Goal: Task Accomplishment & Management: Complete application form

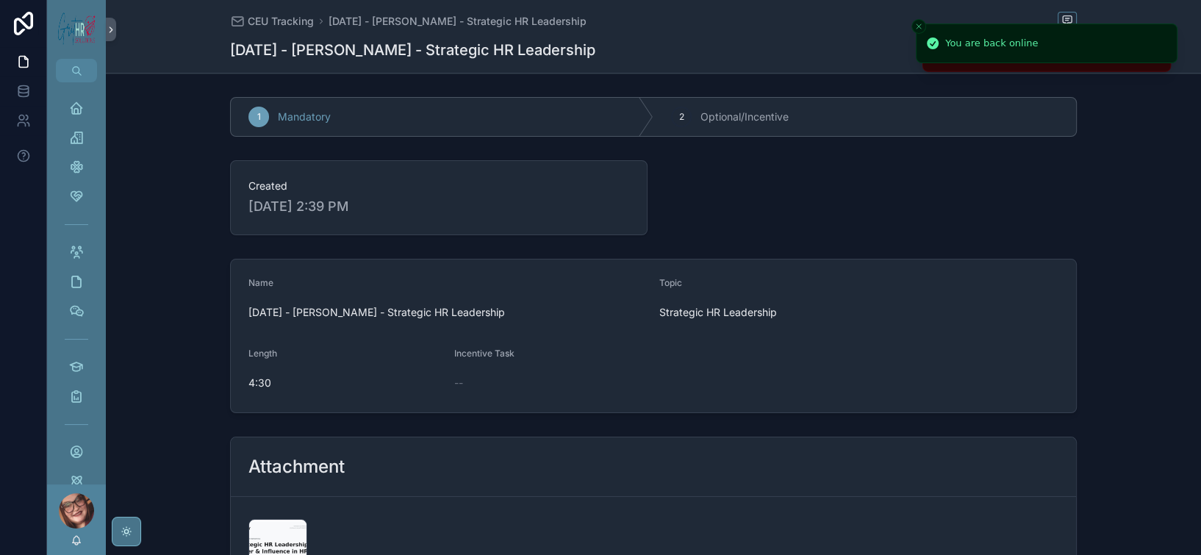
scroll to position [313, 0]
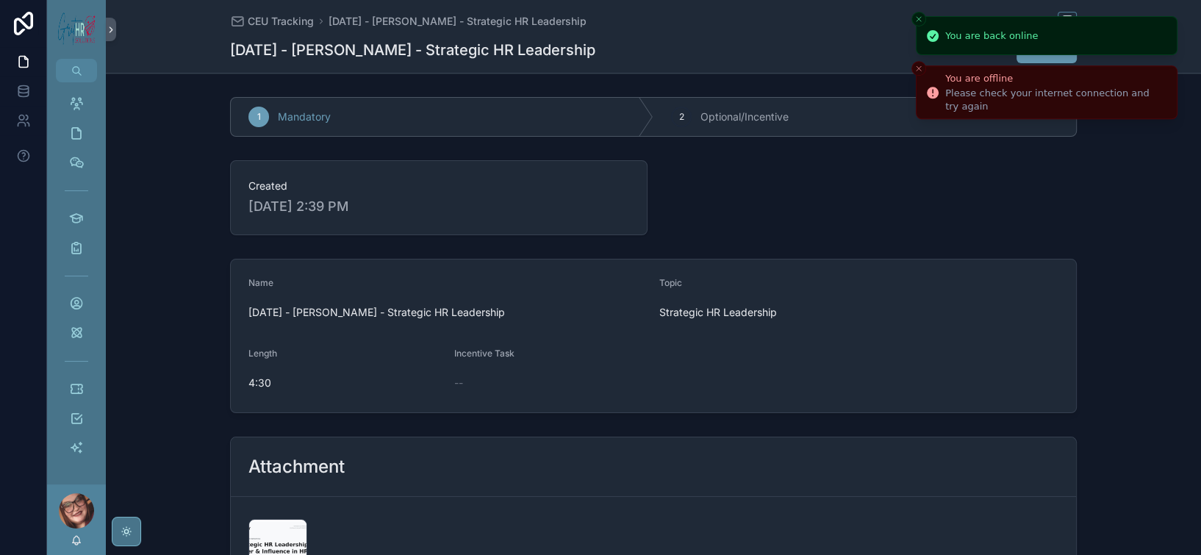
click at [916, 22] on icon "Close toast" at bounding box center [918, 19] width 9 height 9
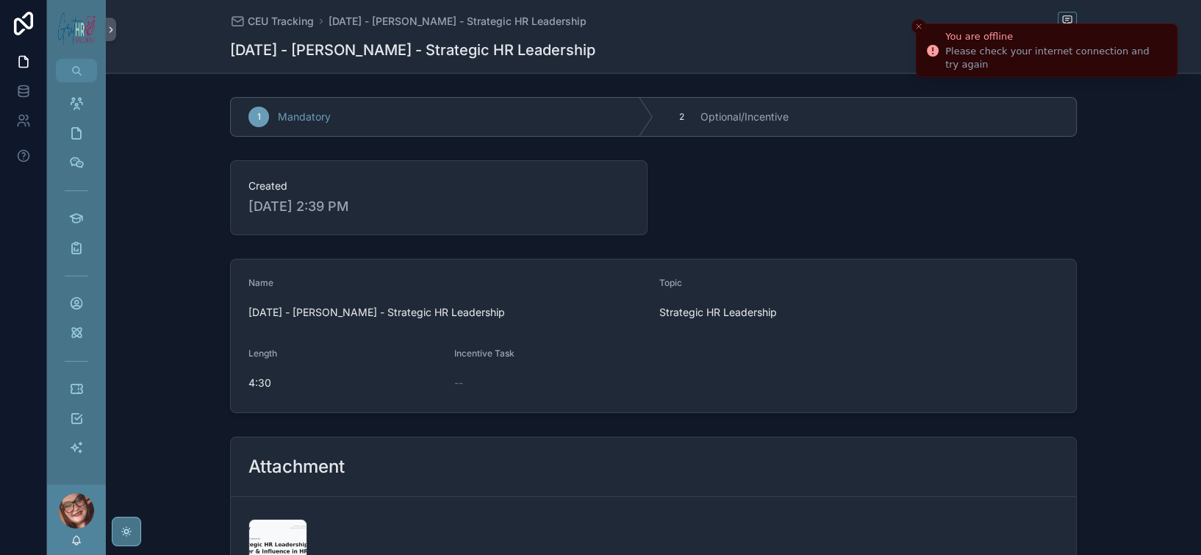
click at [916, 22] on icon "Close toast" at bounding box center [918, 26] width 9 height 9
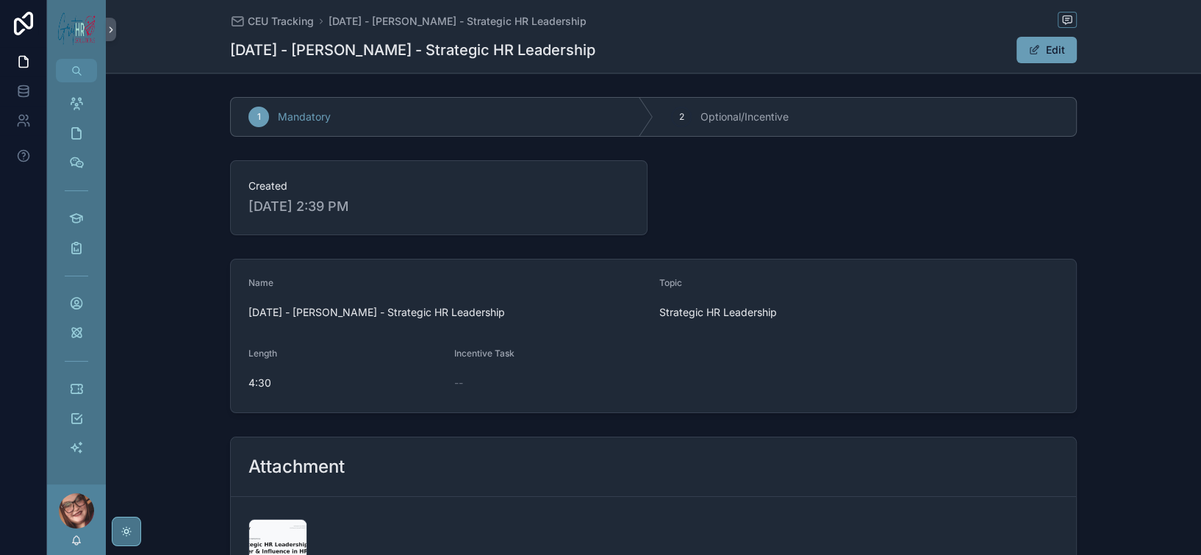
click at [94, 499] on div "scrollable content" at bounding box center [76, 510] width 35 height 35
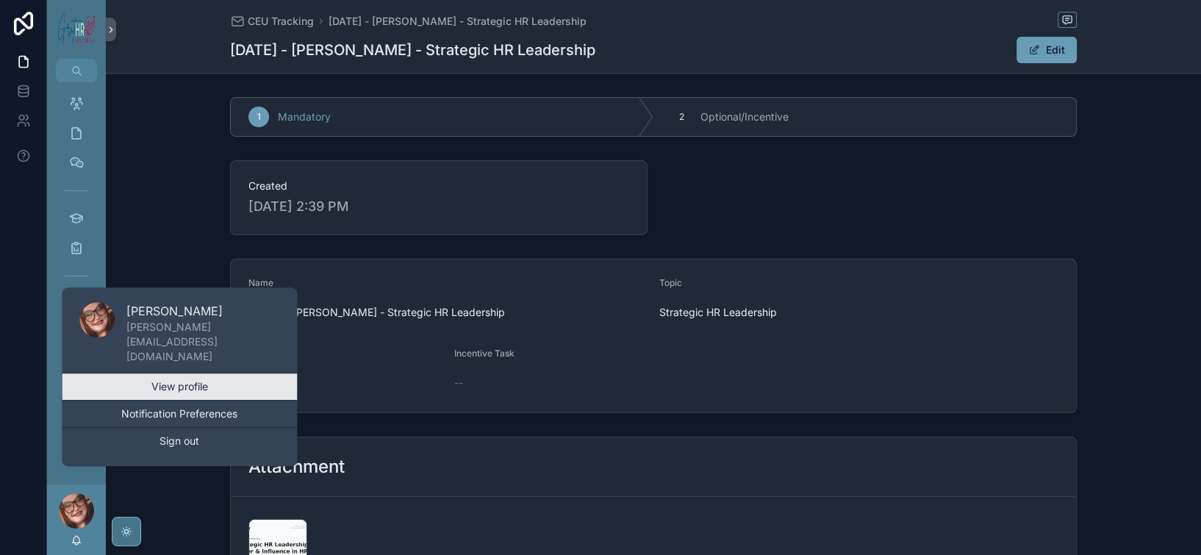
click at [225, 373] on link "View profile" at bounding box center [179, 386] width 235 height 26
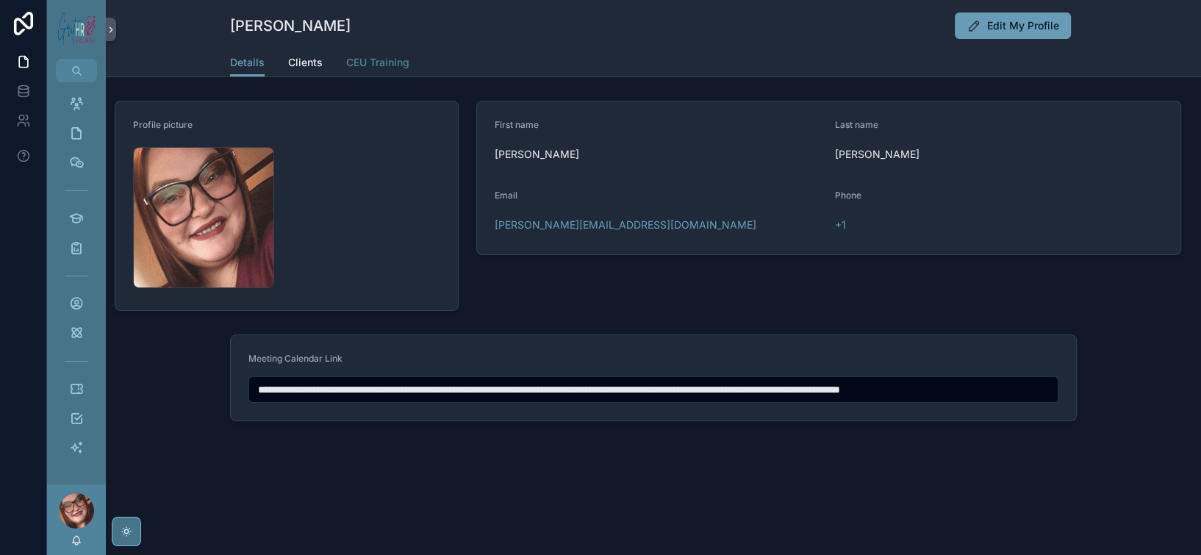
click at [346, 70] on span "CEU Training" at bounding box center [377, 62] width 63 height 15
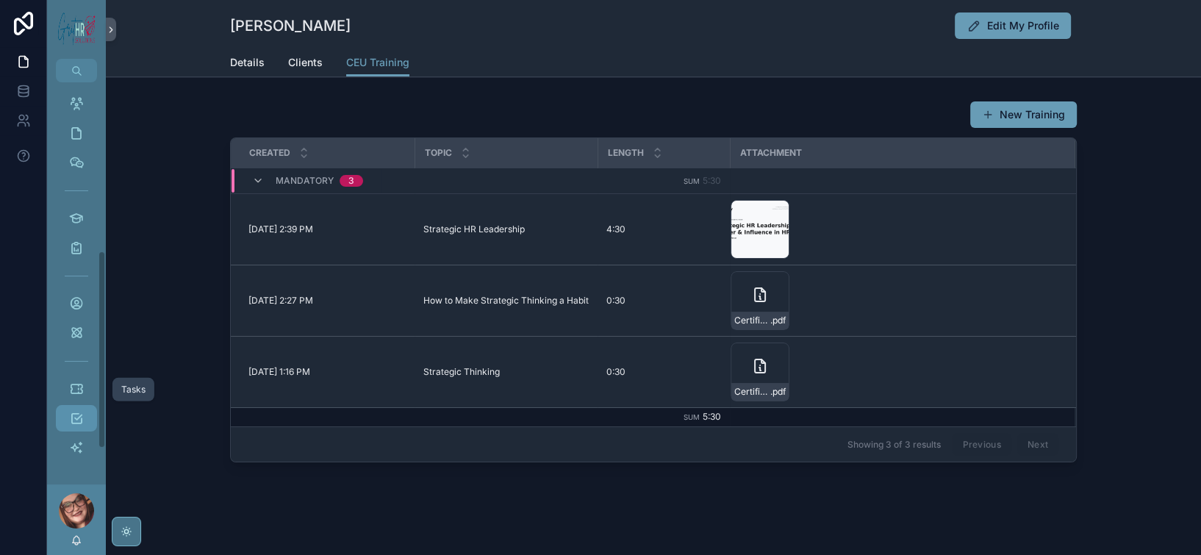
click at [84, 411] on icon "scrollable content" at bounding box center [76, 418] width 15 height 15
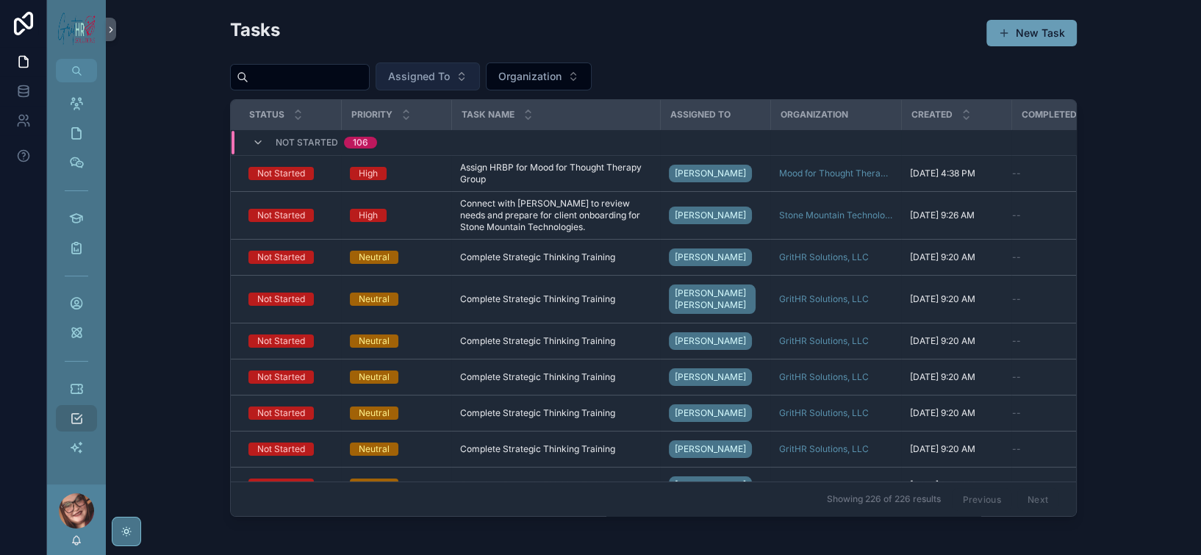
click at [480, 90] on button "Assigned To" at bounding box center [428, 76] width 104 height 28
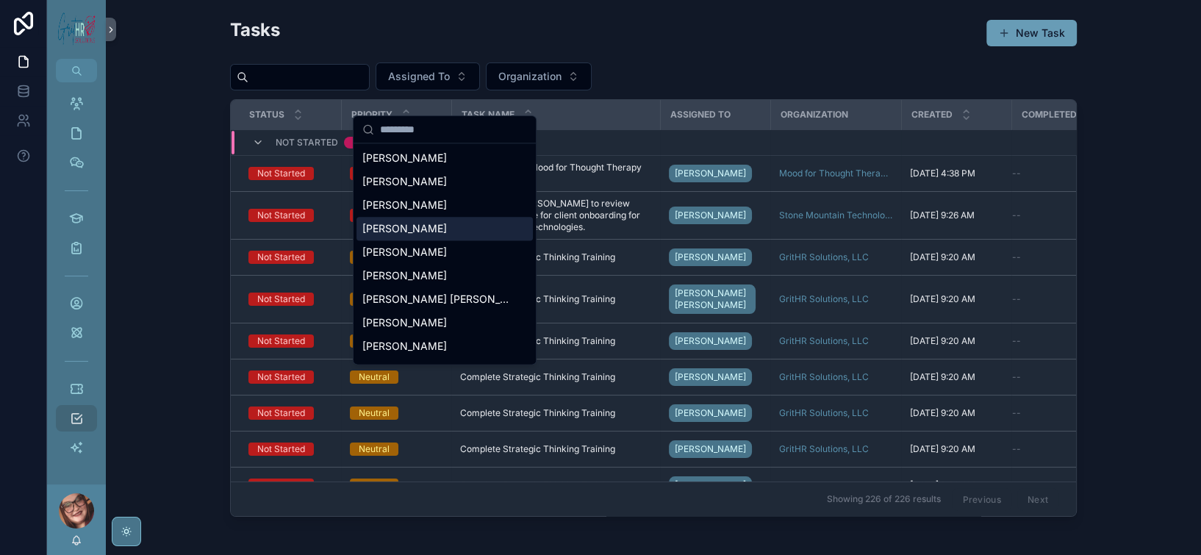
click at [424, 240] on div "[PERSON_NAME][MEDICAL_DATA]" at bounding box center [444, 229] width 176 height 24
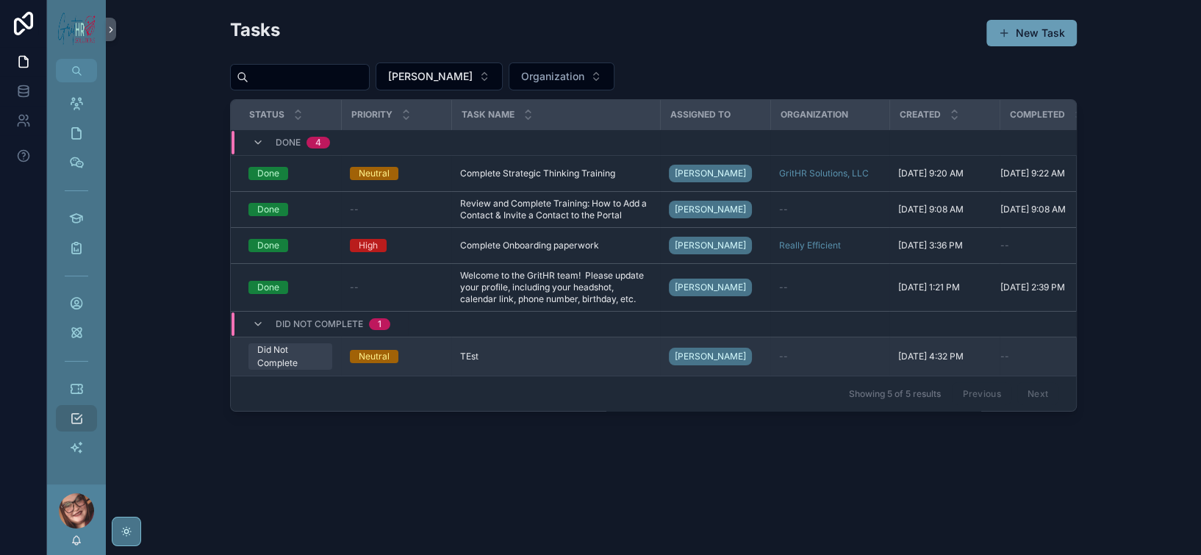
scroll to position [140, 0]
click at [460, 351] on div "TEst TEst" at bounding box center [555, 357] width 191 height 12
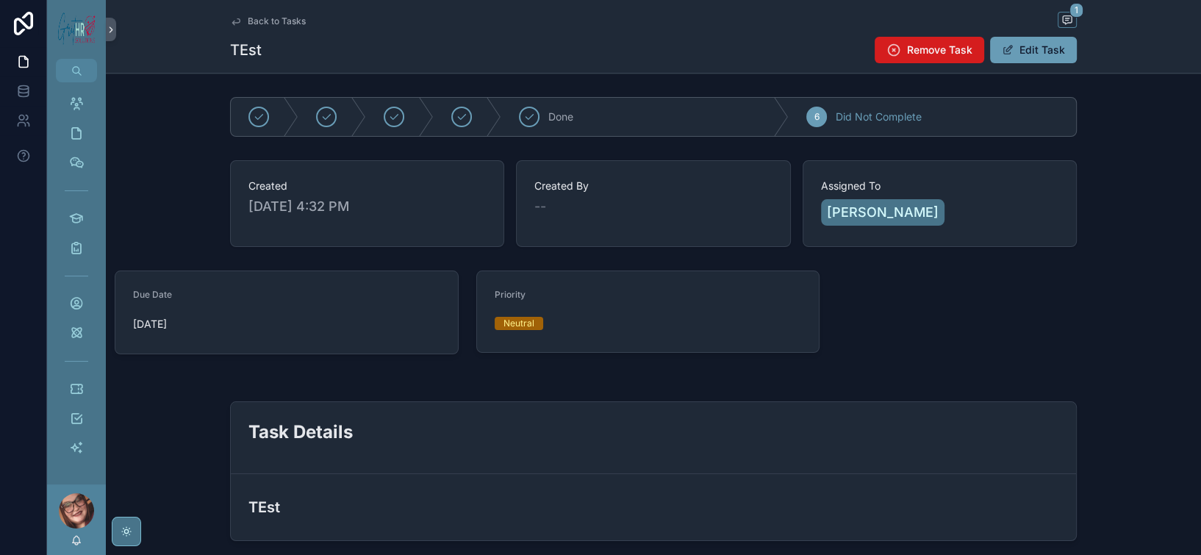
click at [972, 57] on span "Remove Task" at bounding box center [939, 50] width 65 height 15
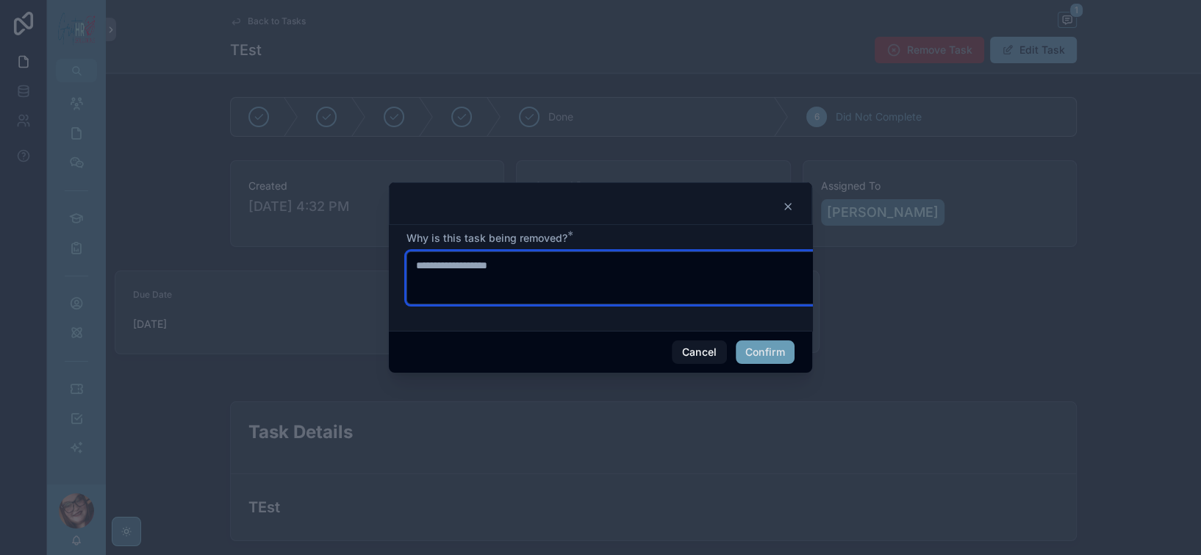
click at [512, 263] on textarea "**********" at bounding box center [648, 277] width 485 height 53
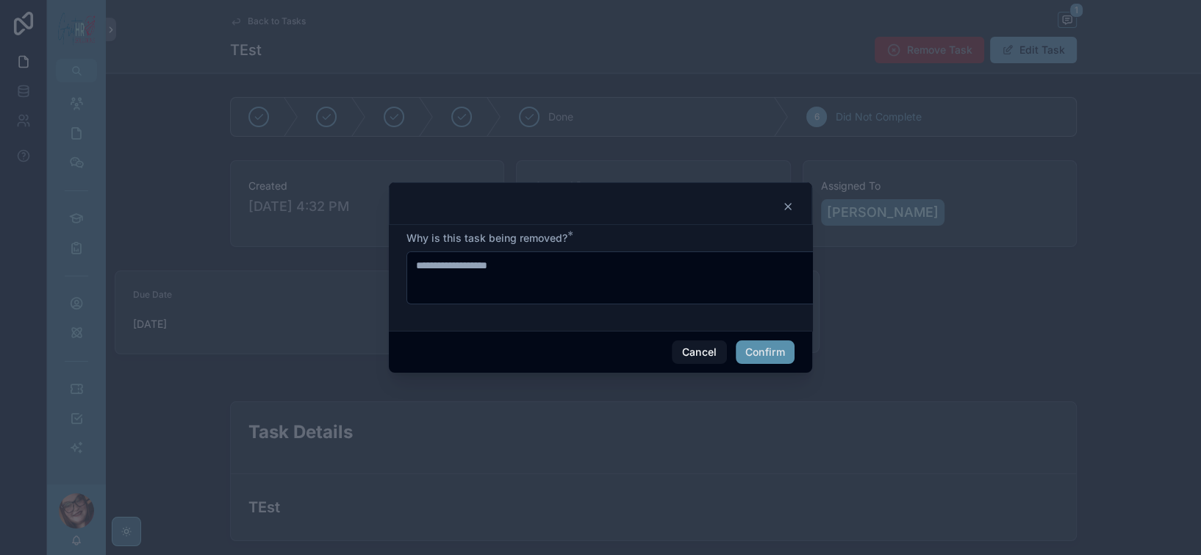
click at [794, 356] on button "Confirm" at bounding box center [765, 352] width 59 height 24
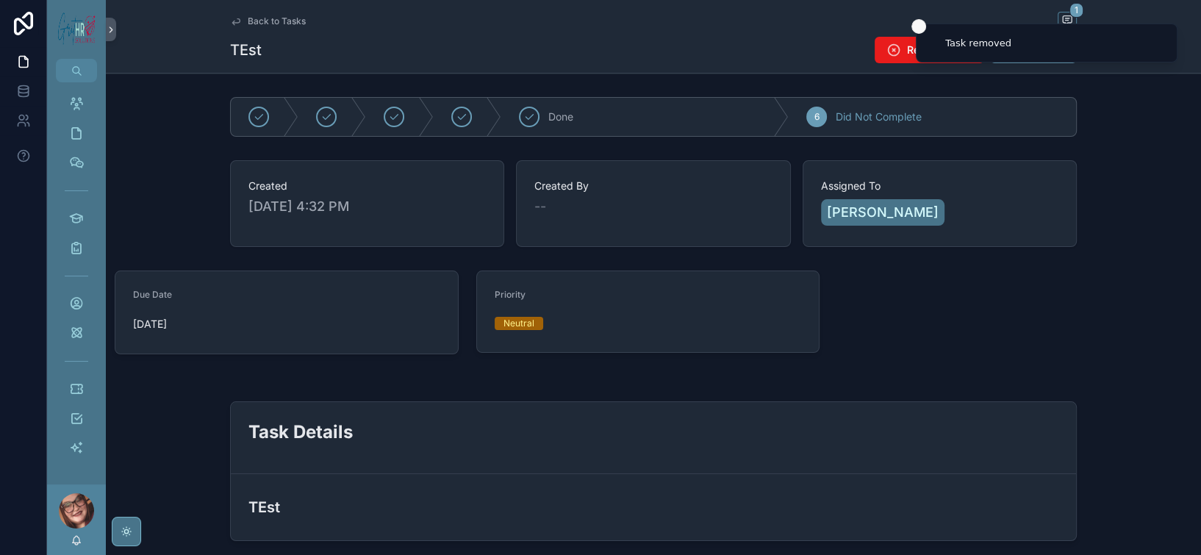
click at [916, 21] on button "Close toast" at bounding box center [918, 26] width 15 height 15
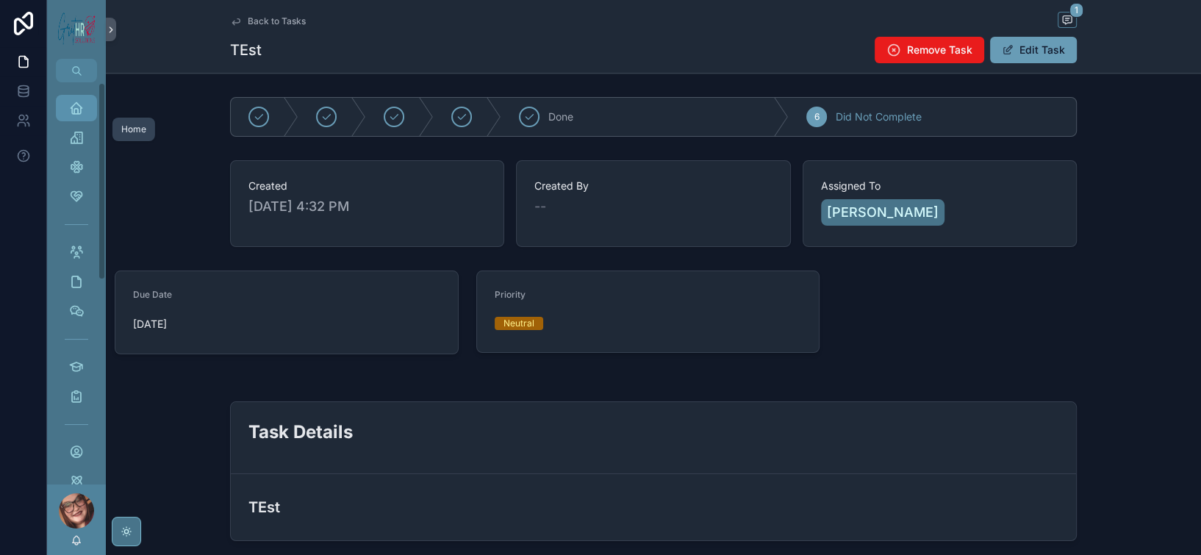
click at [84, 115] on icon "scrollable content" at bounding box center [76, 108] width 15 height 15
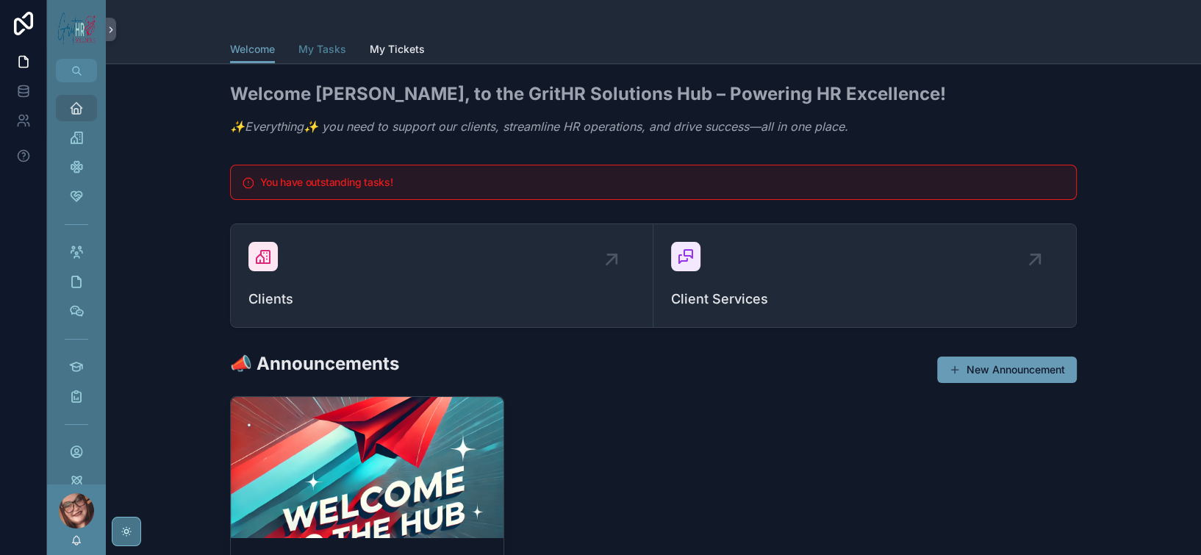
click at [298, 54] on span "My Tasks" at bounding box center [322, 49] width 48 height 15
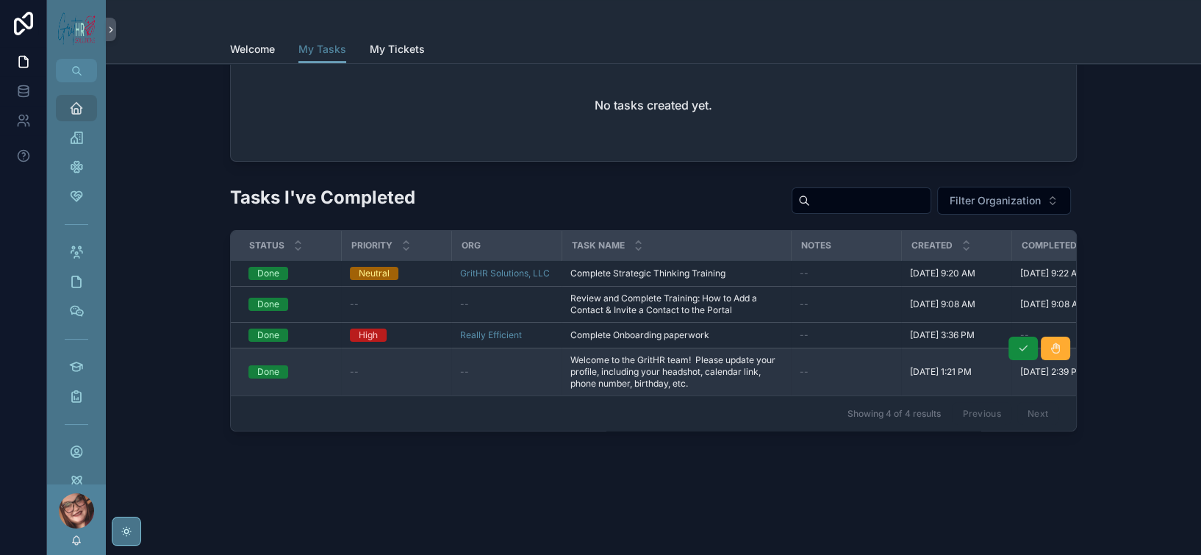
scroll to position [489, 0]
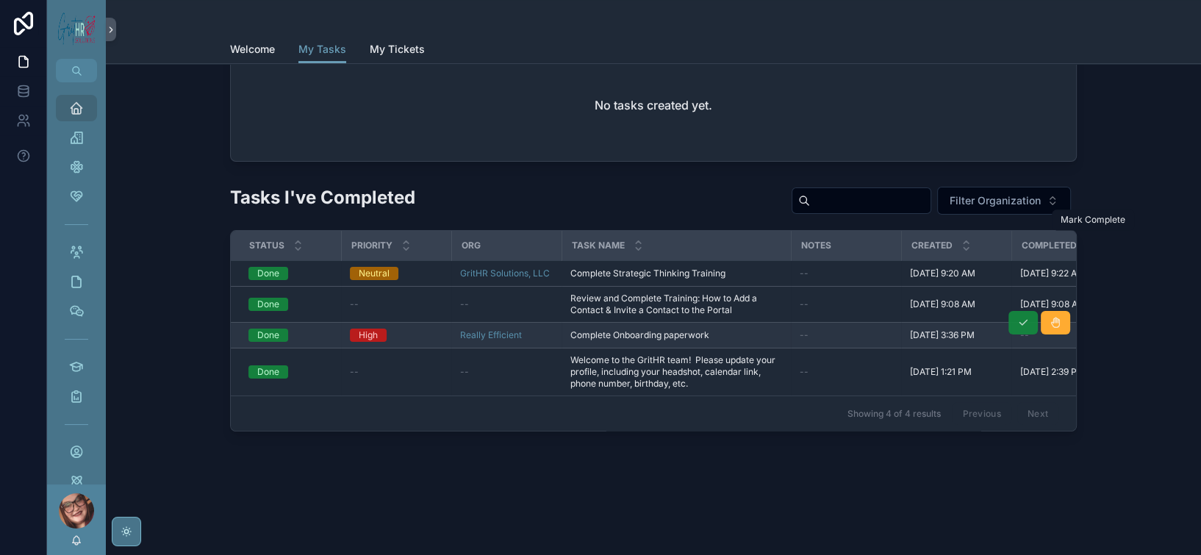
click at [1038, 311] on button "scrollable content" at bounding box center [1022, 323] width 29 height 24
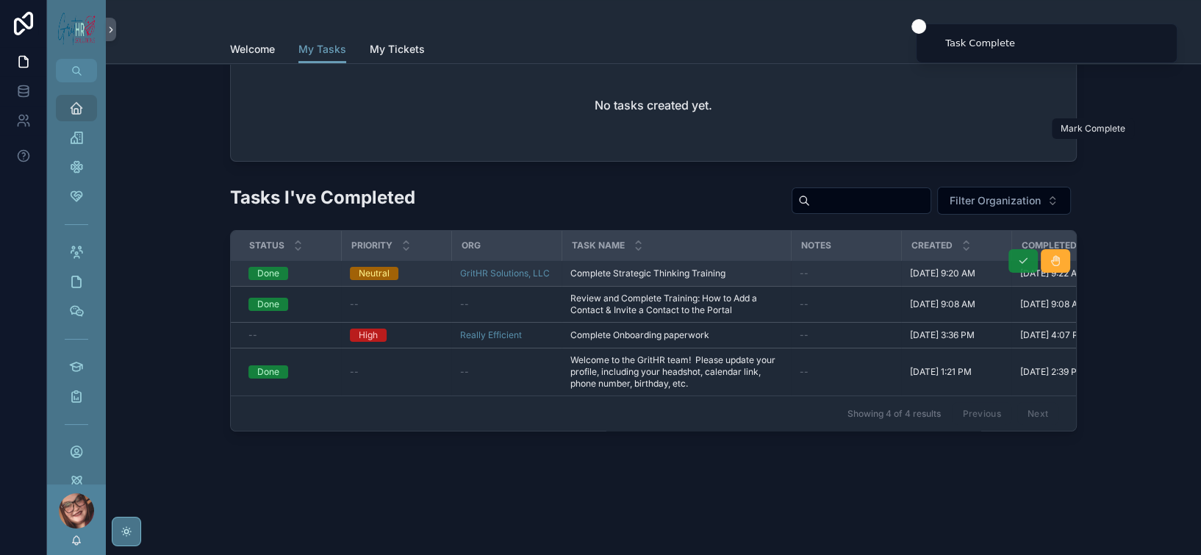
click at [1123, 234] on div "Completed By" at bounding box center [1177, 246] width 108 height 24
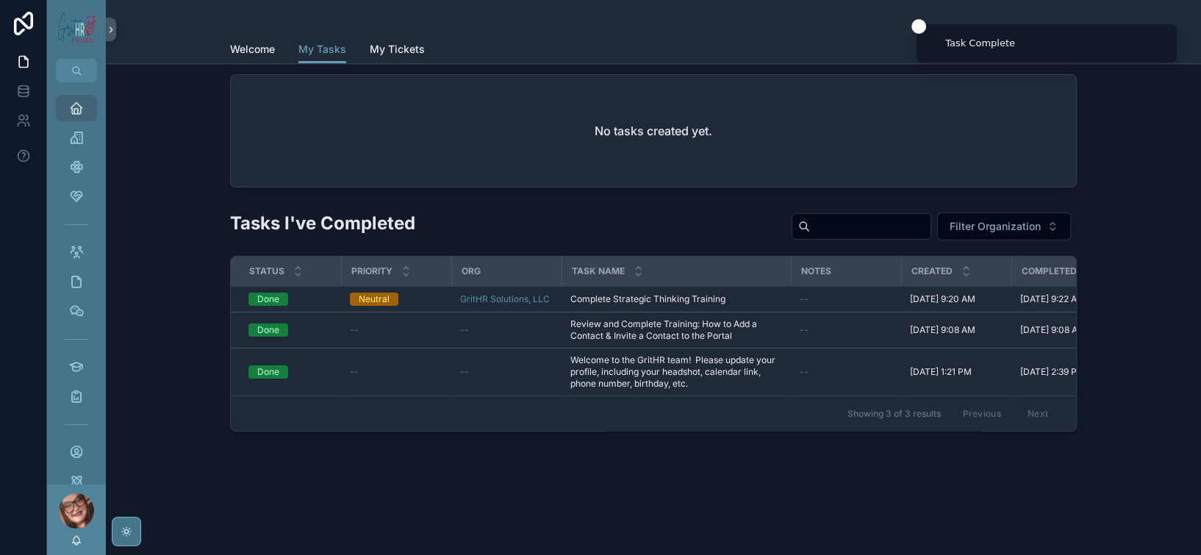
scroll to position [459, 0]
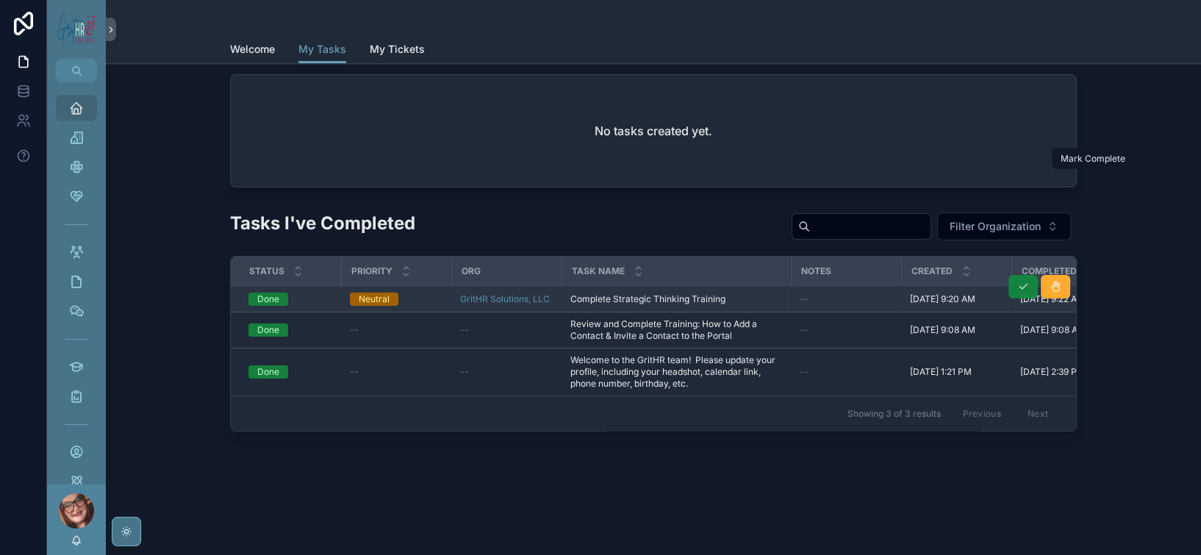
click at [1029, 281] on icon "scrollable content" at bounding box center [1023, 287] width 12 height 12
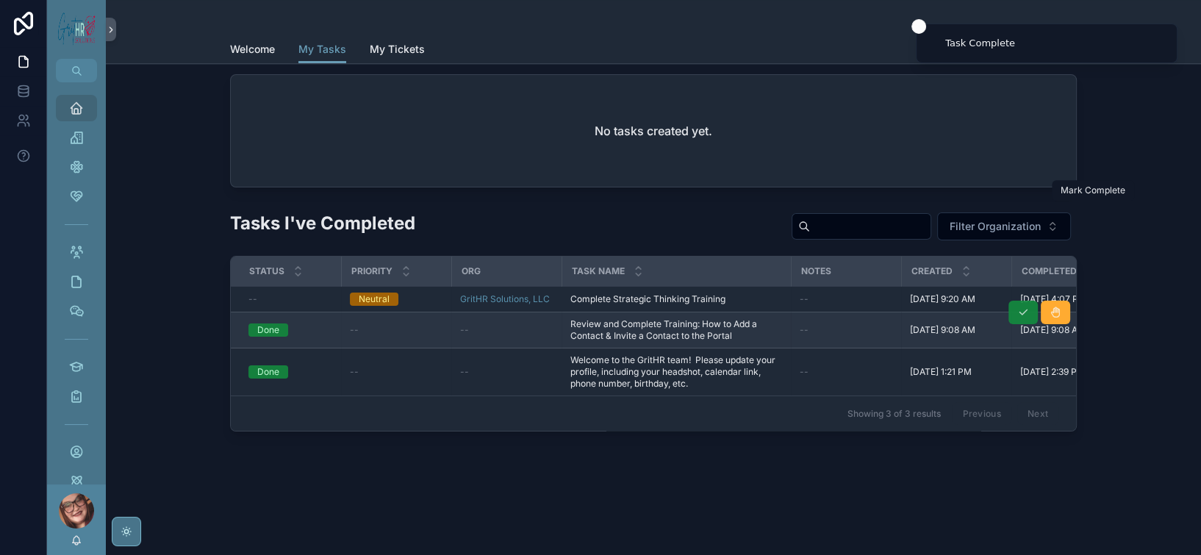
click at [1029, 306] on icon "scrollable content" at bounding box center [1023, 312] width 12 height 12
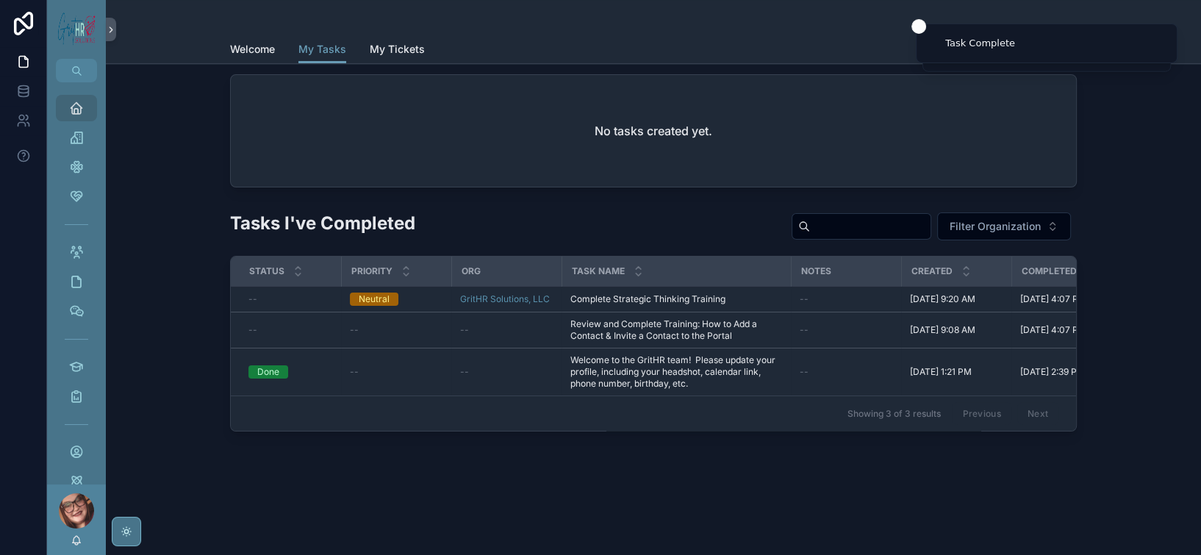
scroll to position [369, 0]
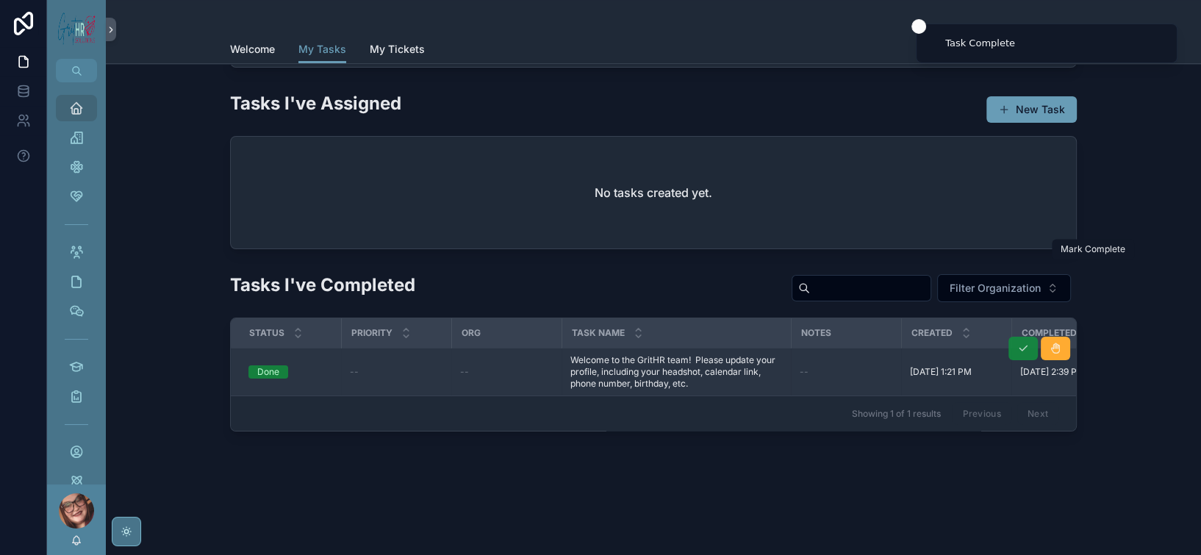
click at [1038, 337] on button "scrollable content" at bounding box center [1022, 349] width 29 height 24
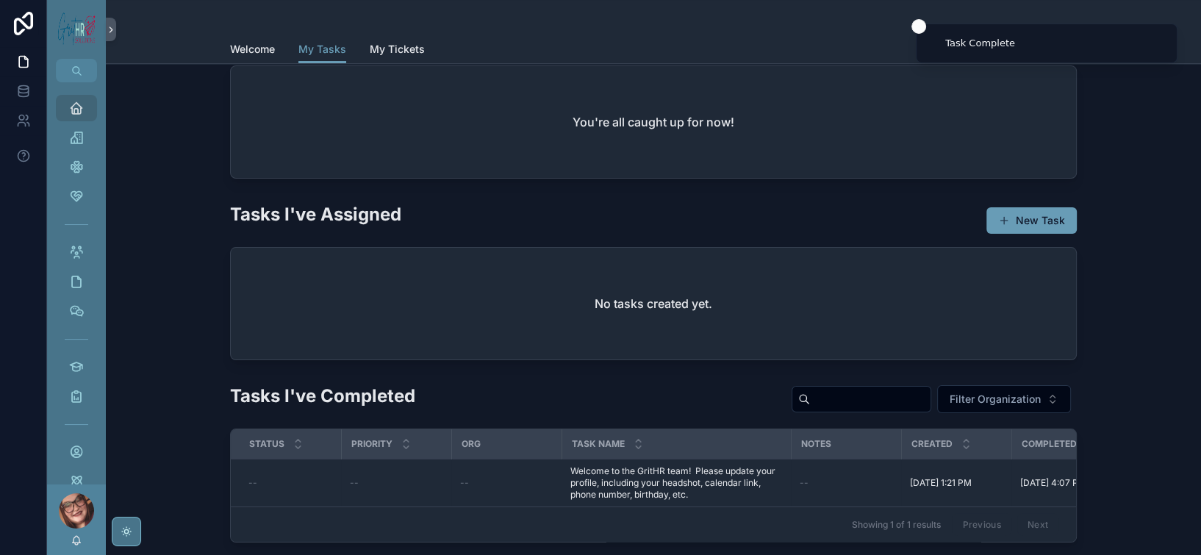
scroll to position [0, 0]
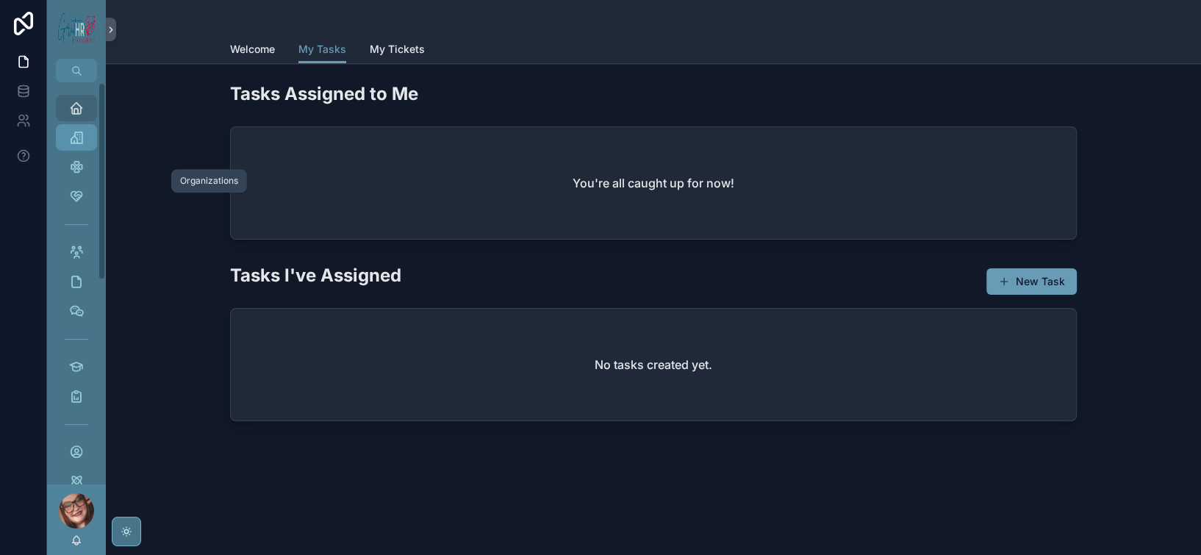
click at [84, 145] on icon "scrollable content" at bounding box center [76, 137] width 15 height 15
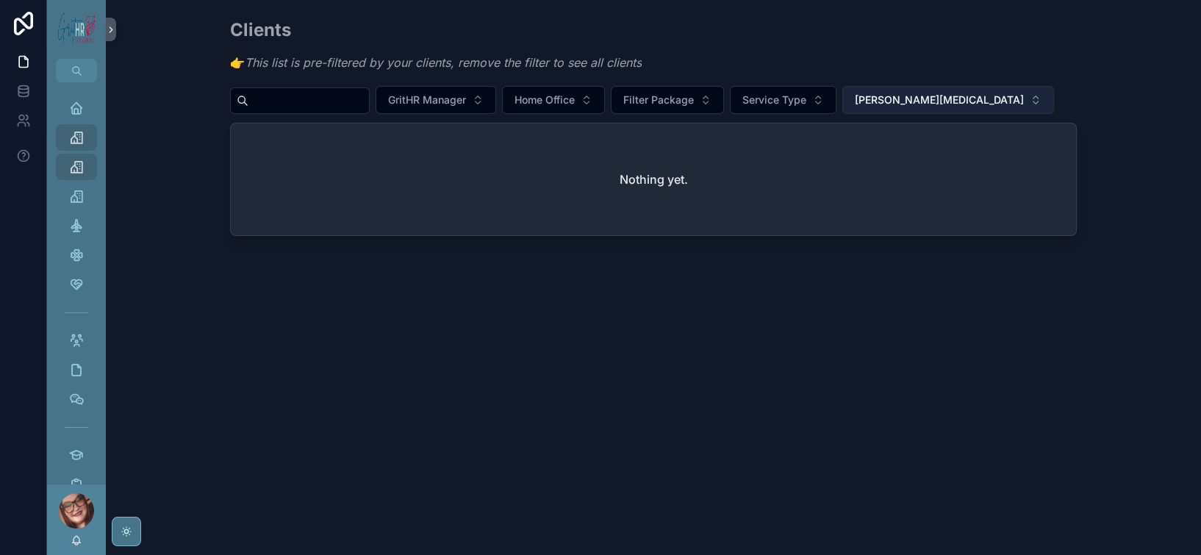
click at [1014, 107] on span "[PERSON_NAME][MEDICAL_DATA]" at bounding box center [939, 100] width 169 height 15
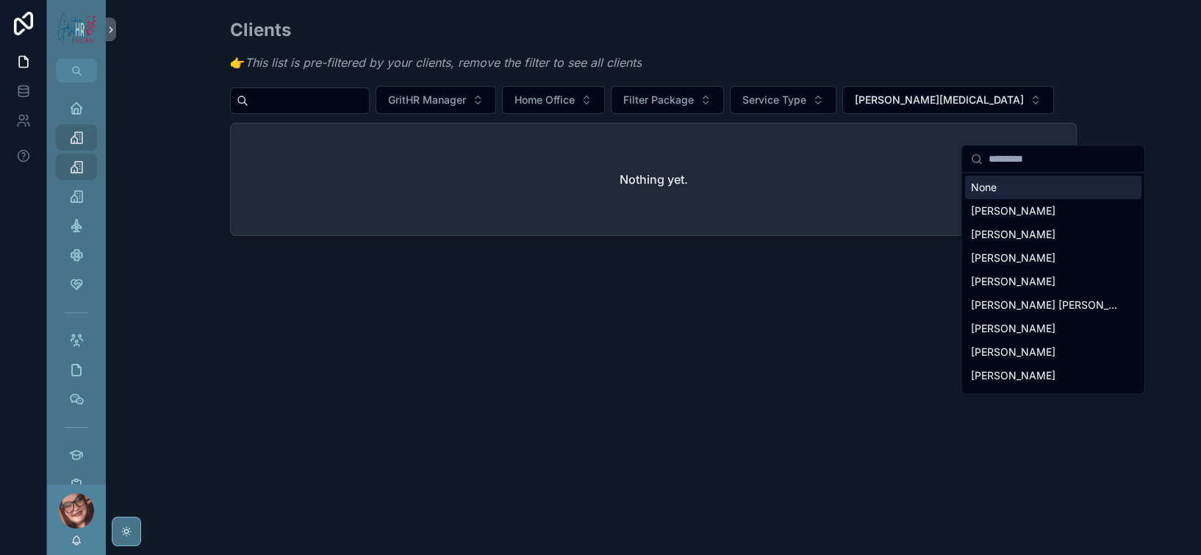
click at [987, 195] on div "None" at bounding box center [1053, 188] width 176 height 24
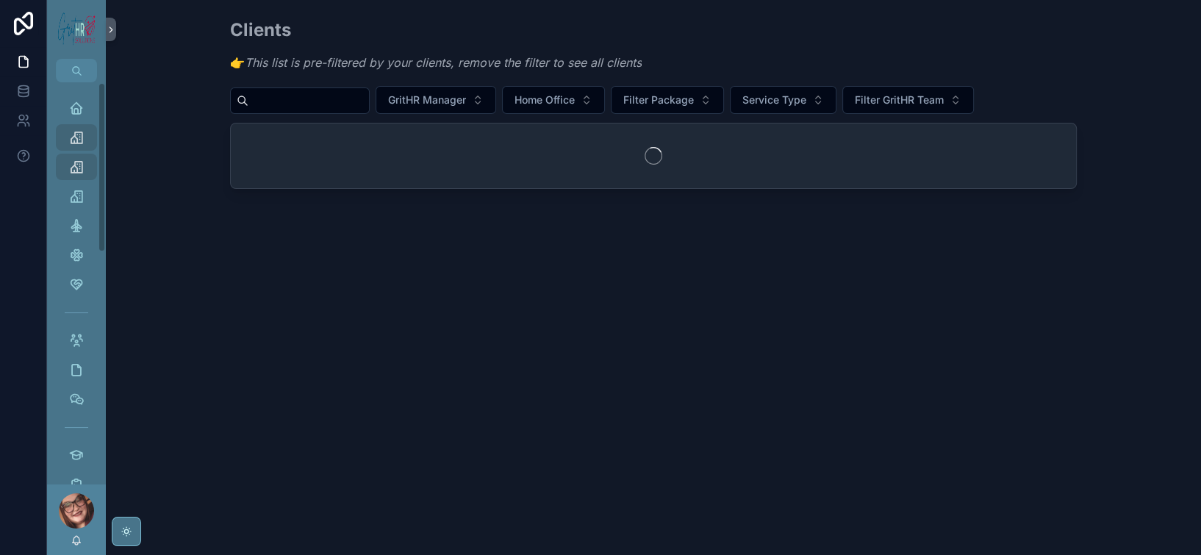
click at [248, 111] on input "scrollable content" at bounding box center [308, 100] width 121 height 21
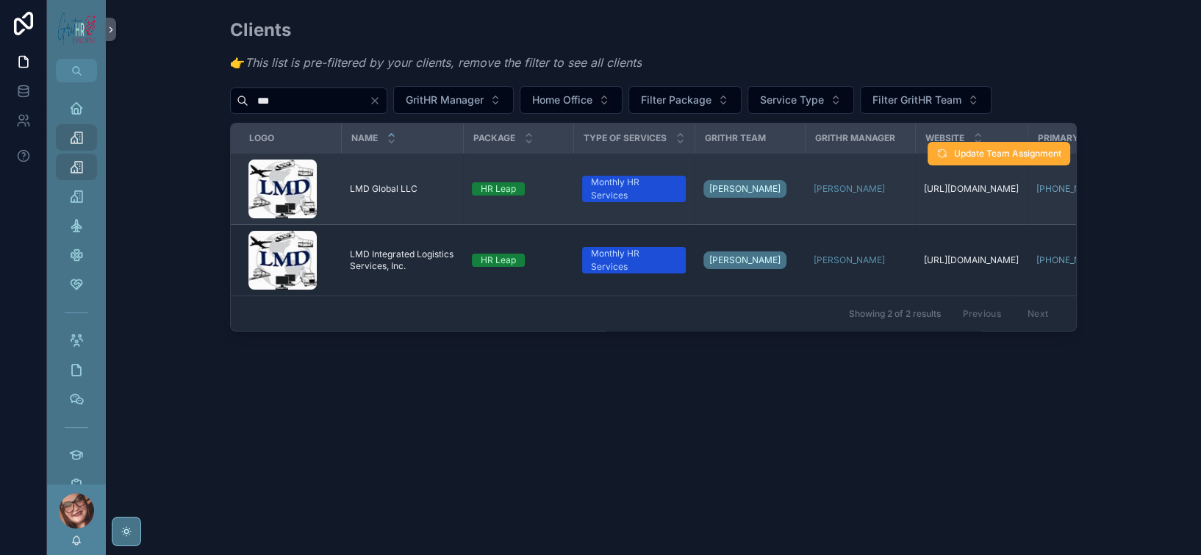
type input "***"
click at [350, 195] on span "LMD Global LLC" at bounding box center [384, 189] width 68 height 12
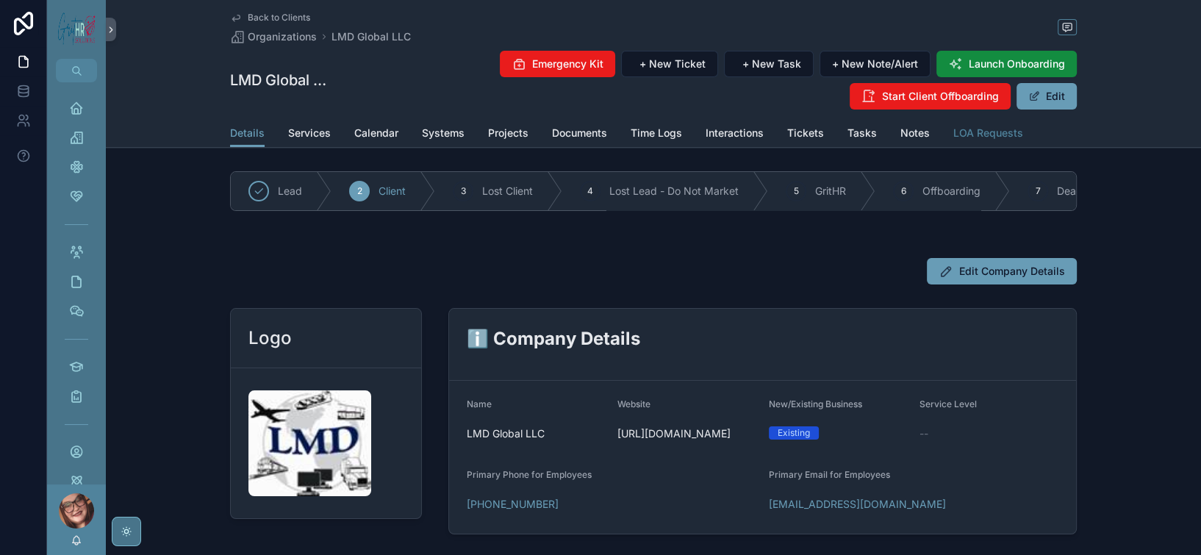
click at [1023, 140] on span "LOA Requests" at bounding box center [988, 133] width 70 height 15
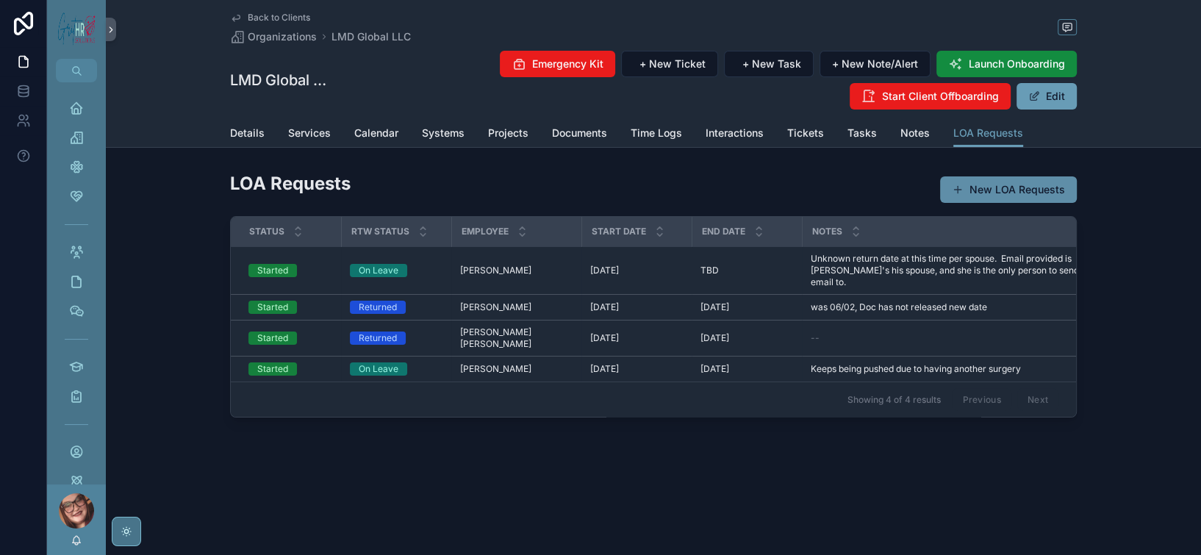
click at [1077, 203] on button "New LOA Requests" at bounding box center [1008, 189] width 137 height 26
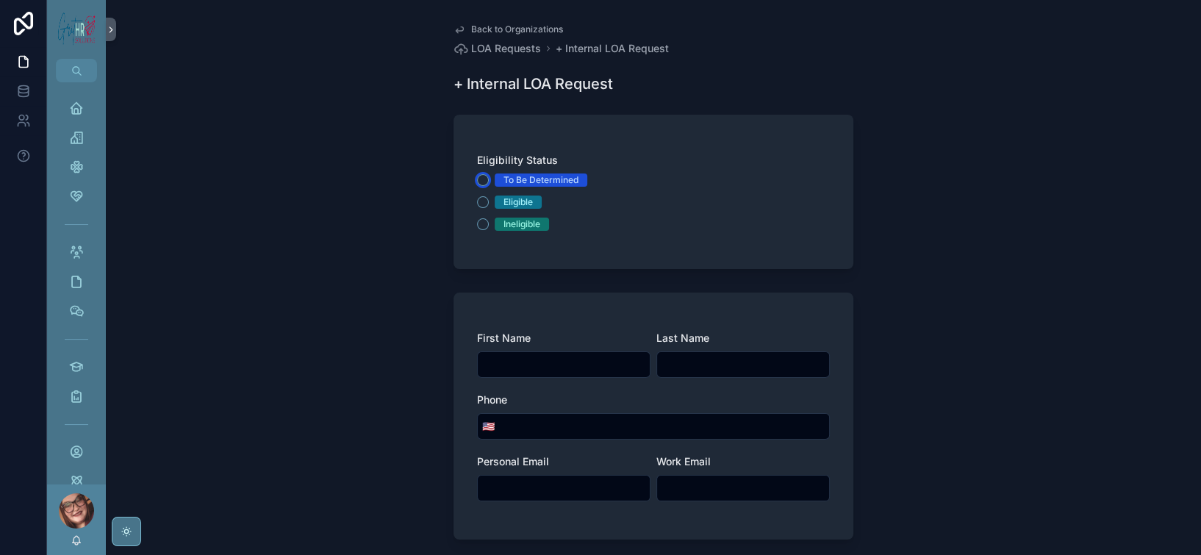
click at [477, 186] on button "To Be Determined" at bounding box center [483, 180] width 12 height 12
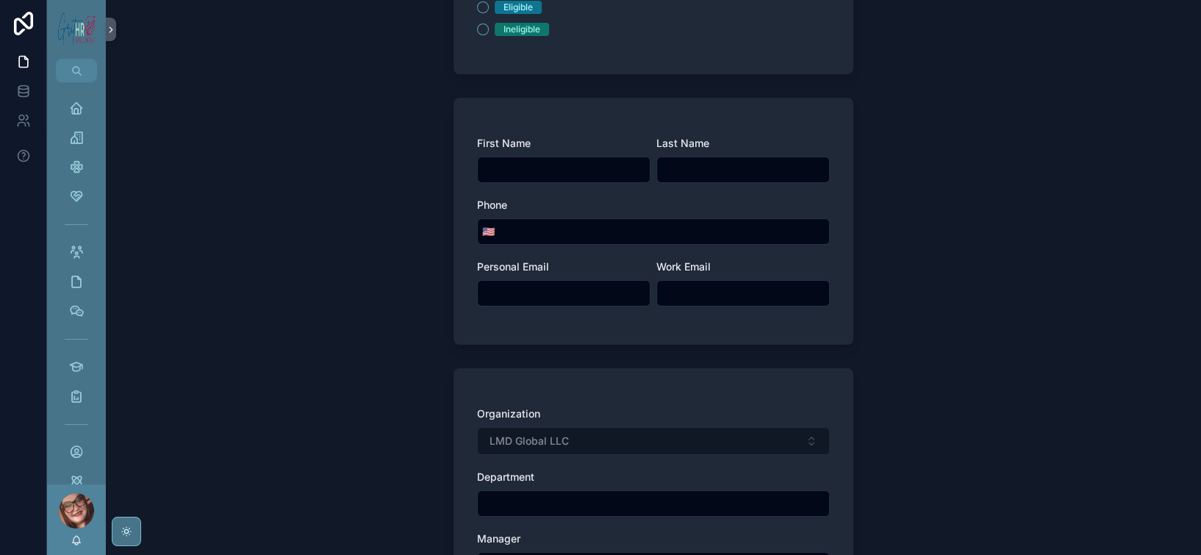
scroll to position [195, 0]
click at [564, 179] on input "scrollable content" at bounding box center [564, 169] width 172 height 21
type input "*"
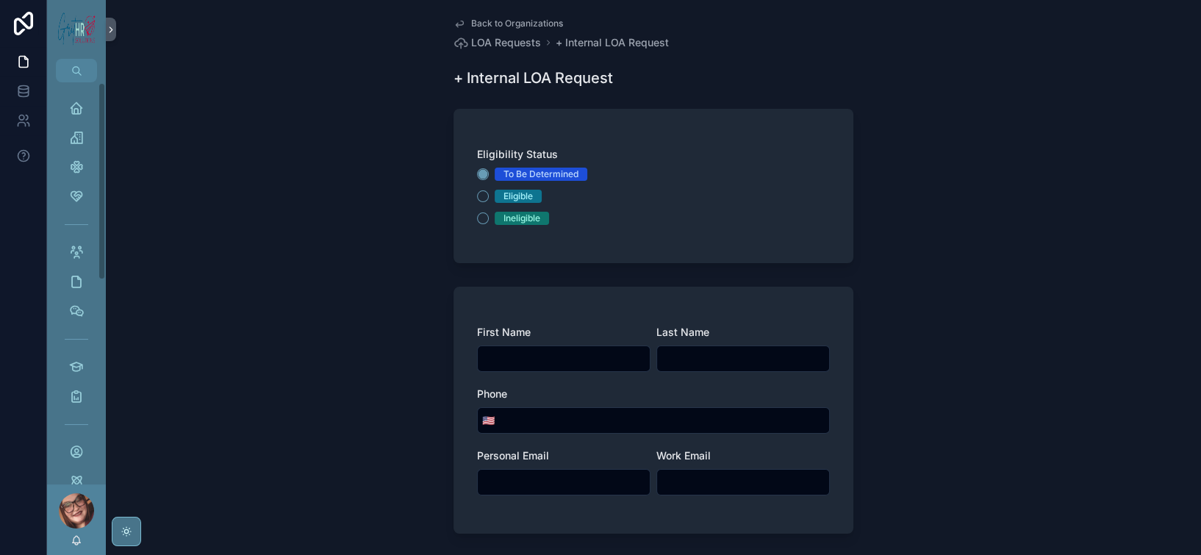
scroll to position [0, 0]
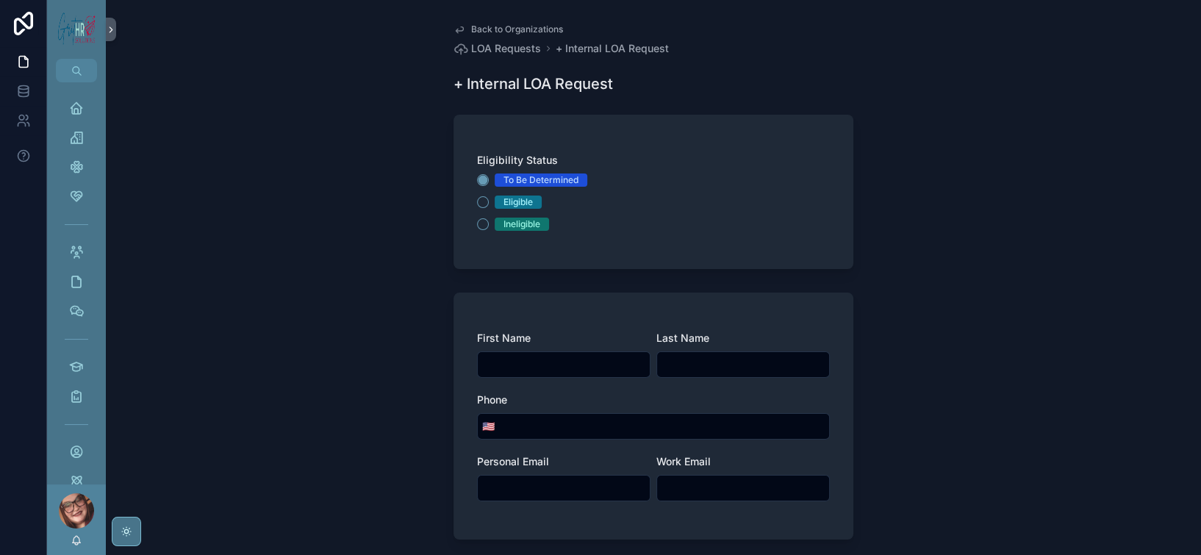
click at [471, 33] on span "Back to Organizations" at bounding box center [517, 30] width 92 height 12
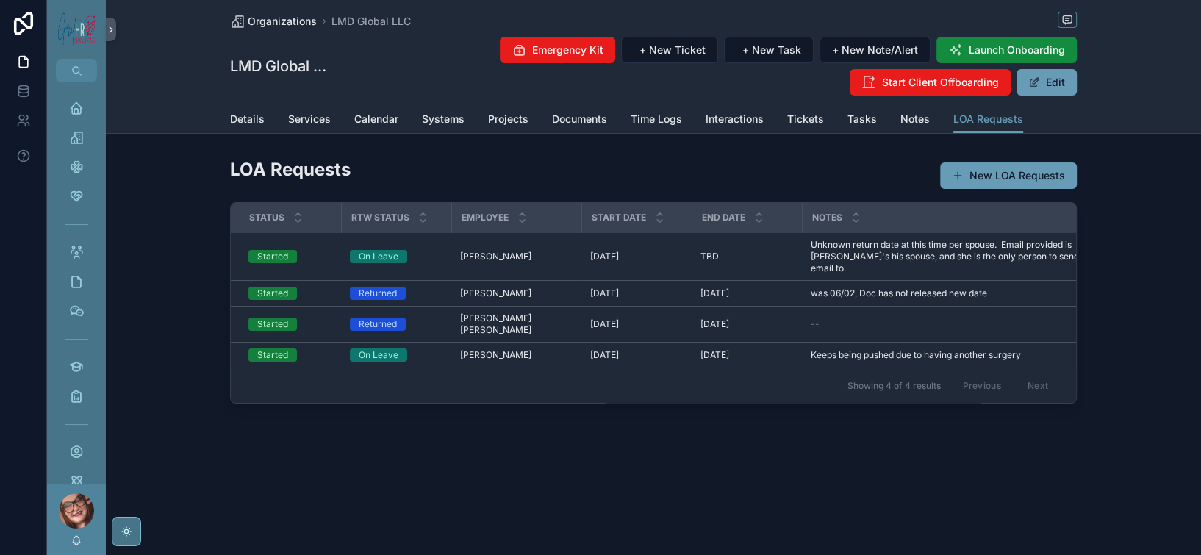
click at [248, 20] on span "Organizations" at bounding box center [282, 21] width 69 height 15
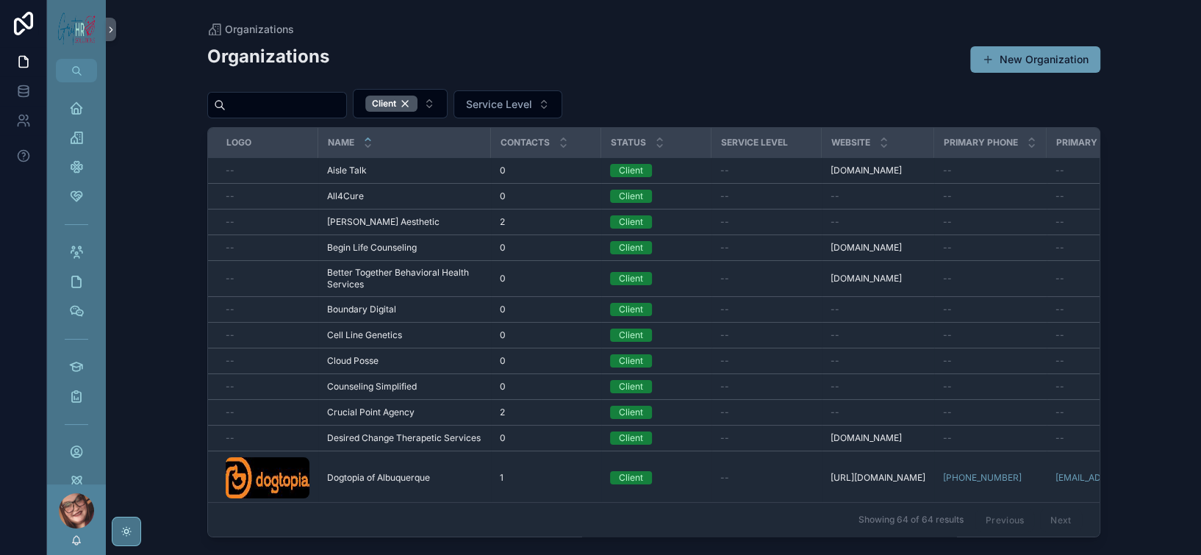
click at [343, 115] on input "scrollable content" at bounding box center [286, 105] width 121 height 21
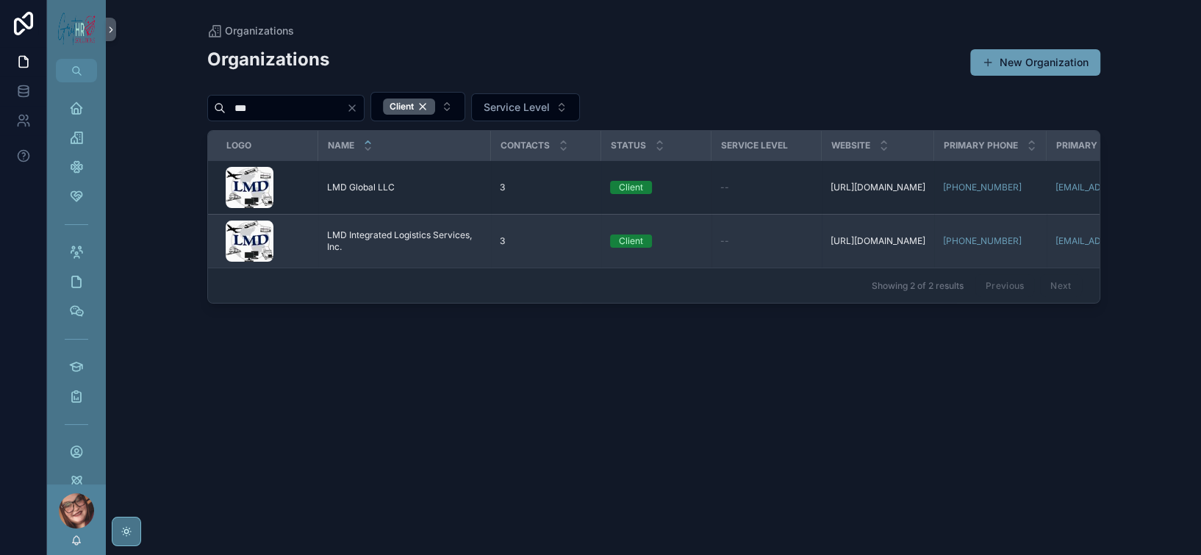
type input "***"
click at [406, 253] on span "LMD Integrated Logistics Services, Inc." at bounding box center [404, 241] width 155 height 24
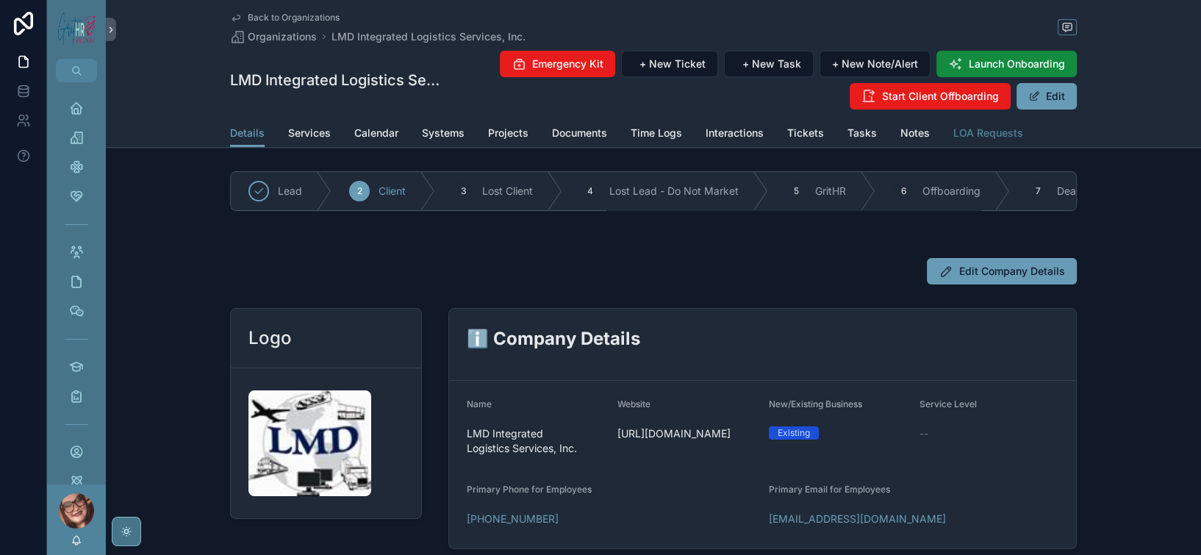
click at [1023, 140] on span "LOA Requests" at bounding box center [988, 133] width 70 height 15
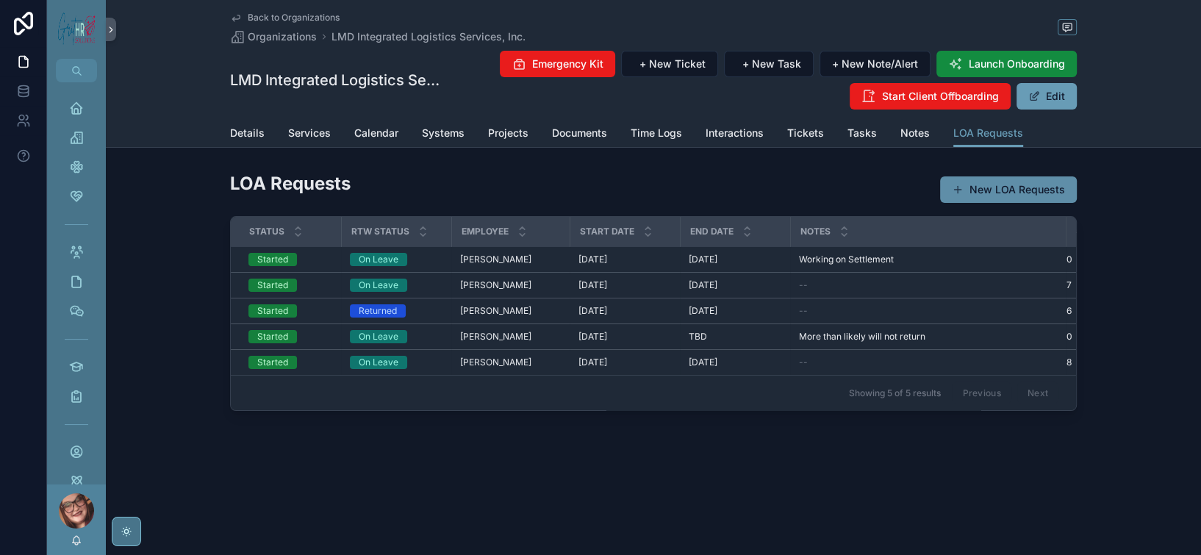
click at [1064, 203] on button "New LOA Requests" at bounding box center [1008, 189] width 137 height 26
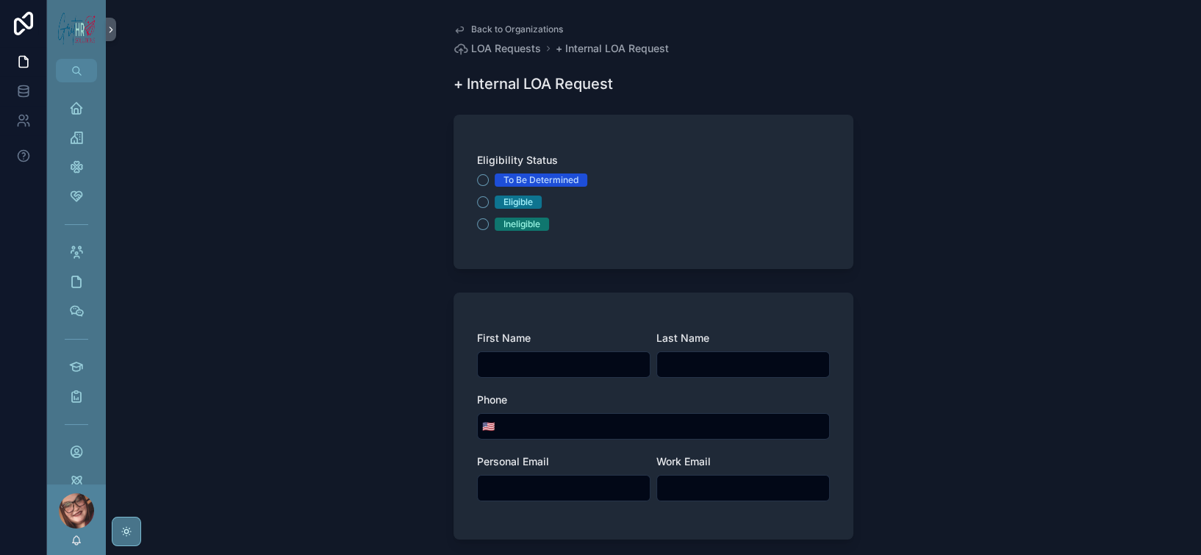
click at [453, 220] on div "Eligibility Status To Be Determined Eligible Ineligible" at bounding box center [653, 192] width 400 height 154
click at [477, 186] on button "To Be Determined" at bounding box center [483, 180] width 12 height 12
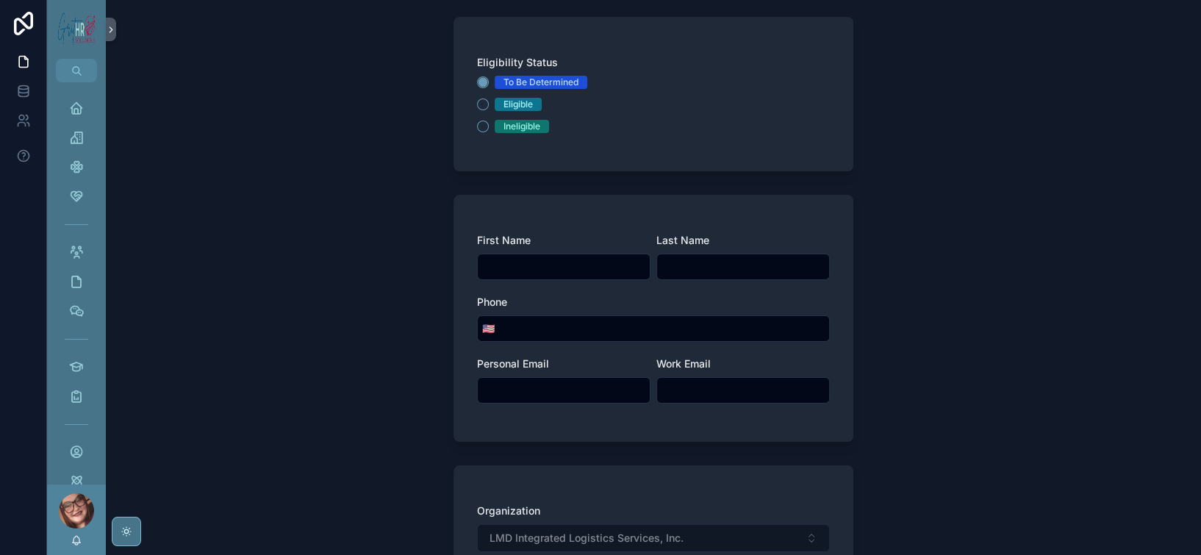
click at [545, 277] on input "scrollable content" at bounding box center [564, 266] width 172 height 21
type input "******"
click at [758, 277] on input "scrollable content" at bounding box center [743, 266] width 172 height 21
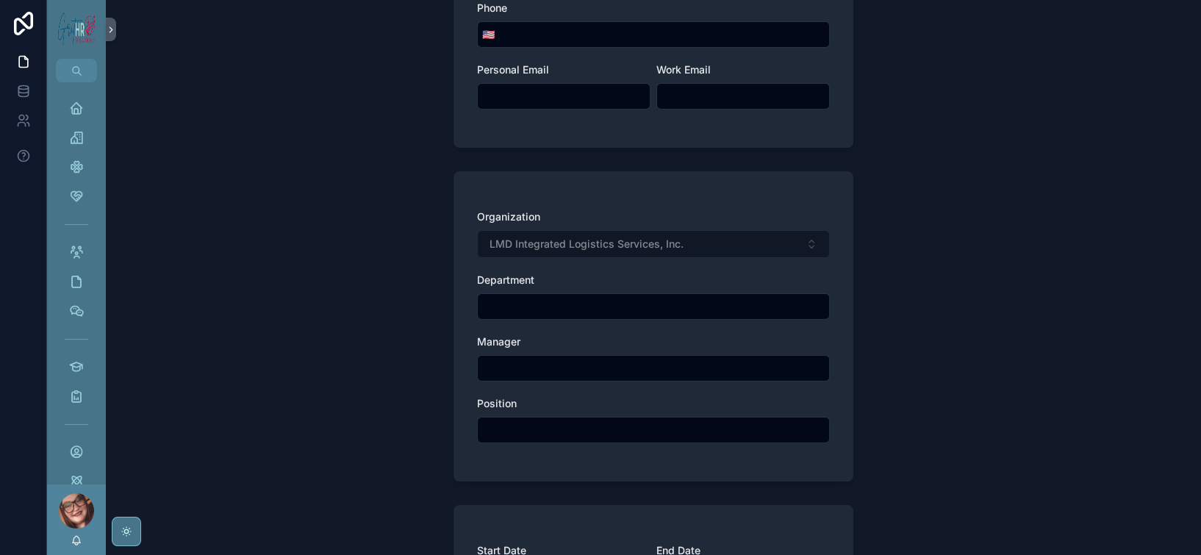
scroll to position [489, 0]
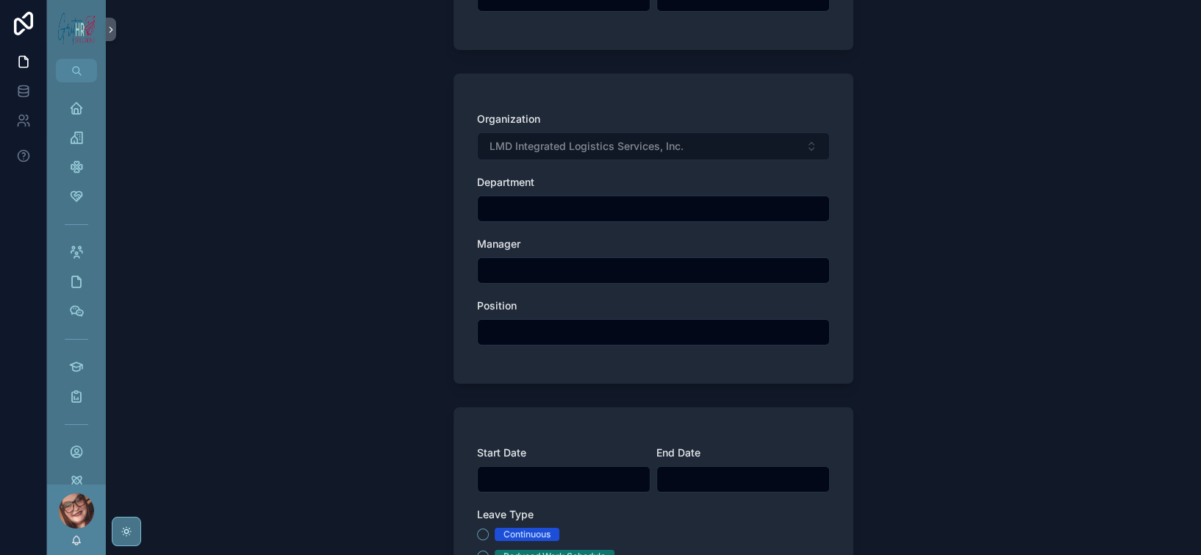
type input "******"
paste input "**********"
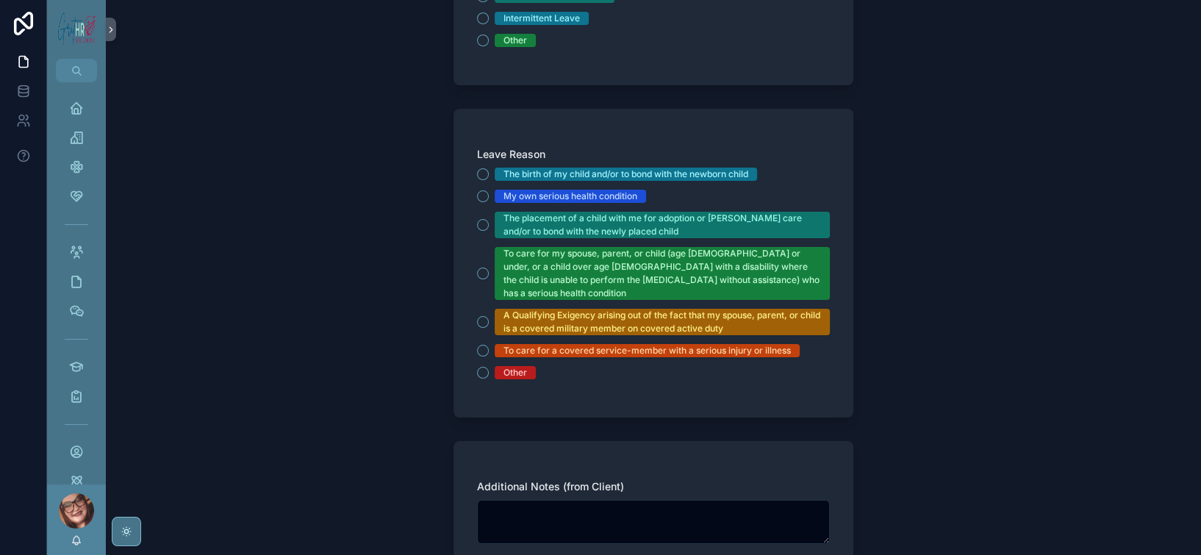
scroll to position [1077, 0]
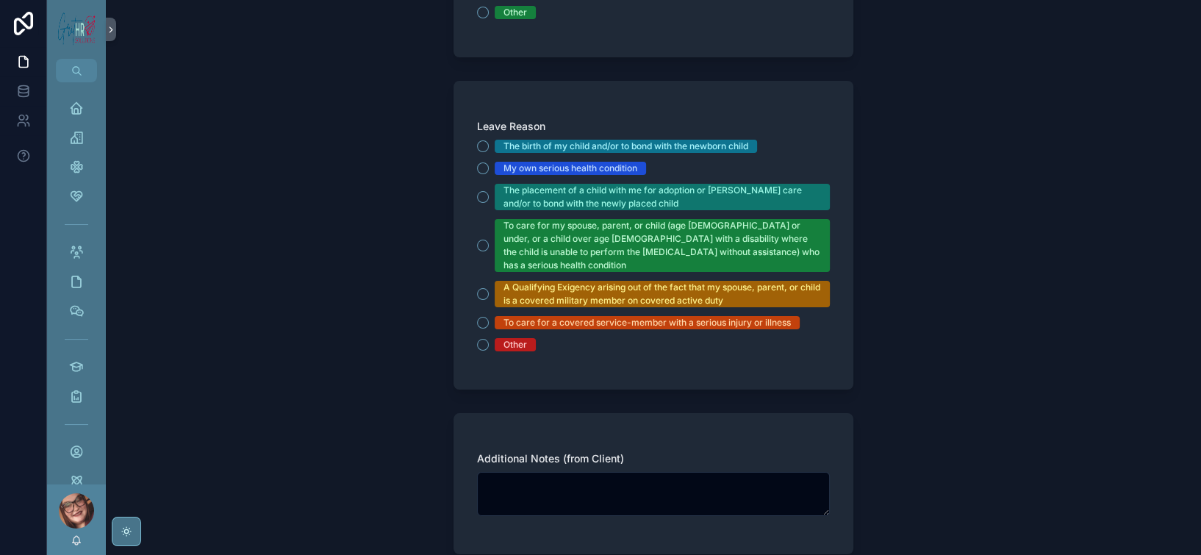
type input "**********"
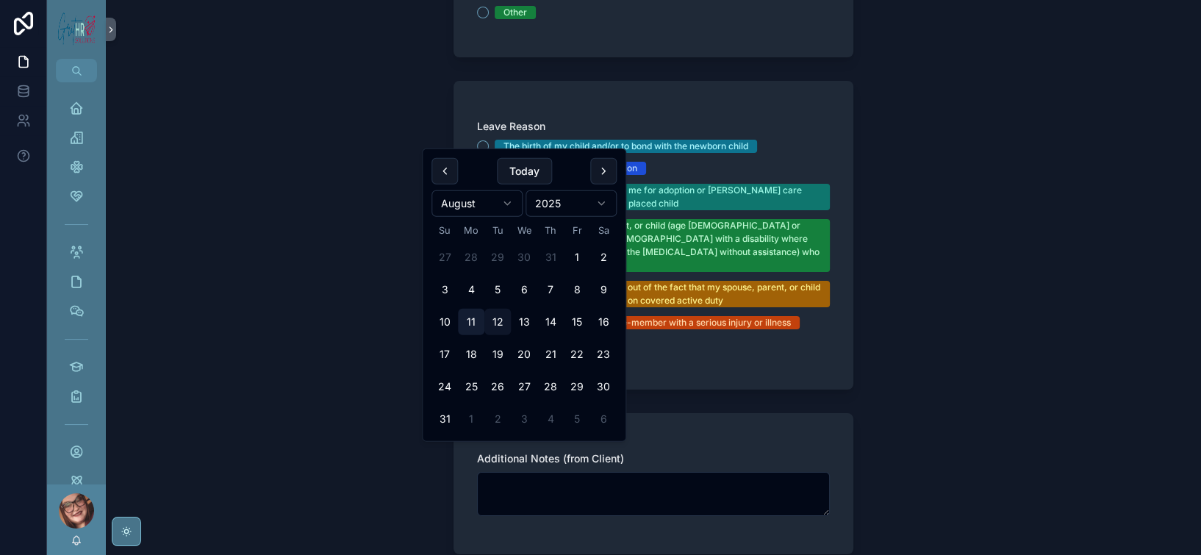
click at [484, 335] on button "11" at bounding box center [471, 322] width 26 height 26
type input "*********"
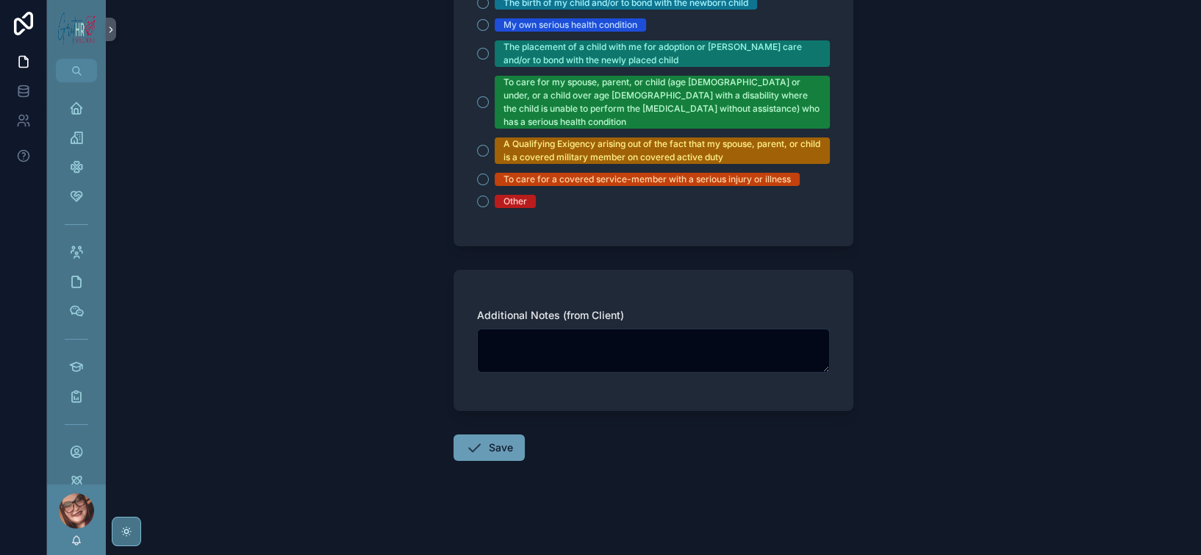
scroll to position [1646, 0]
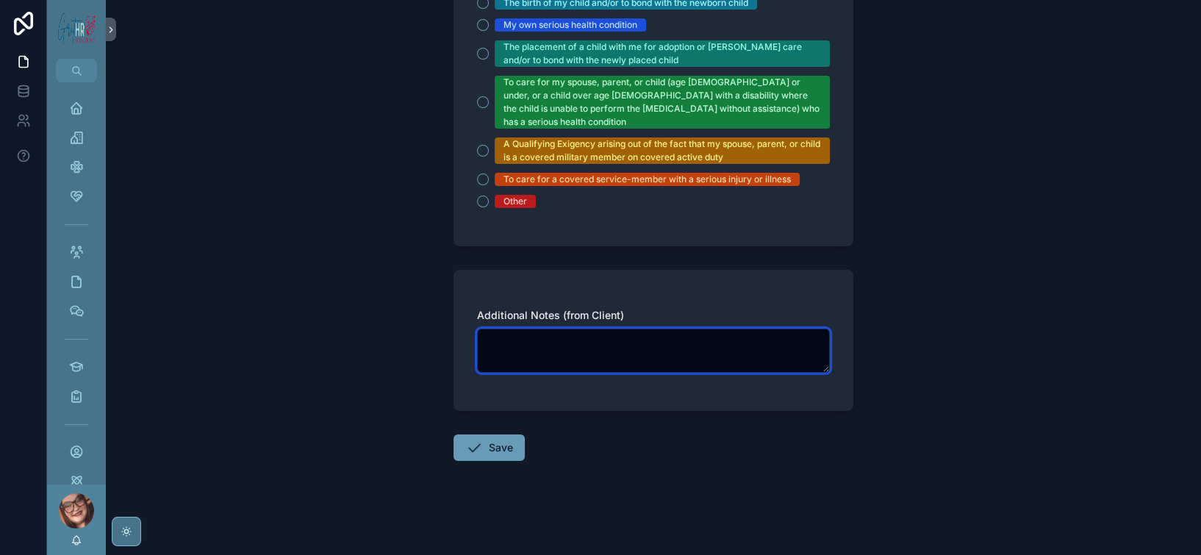
click at [625, 329] on textarea "scrollable content" at bounding box center [653, 351] width 353 height 44
type textarea "*"
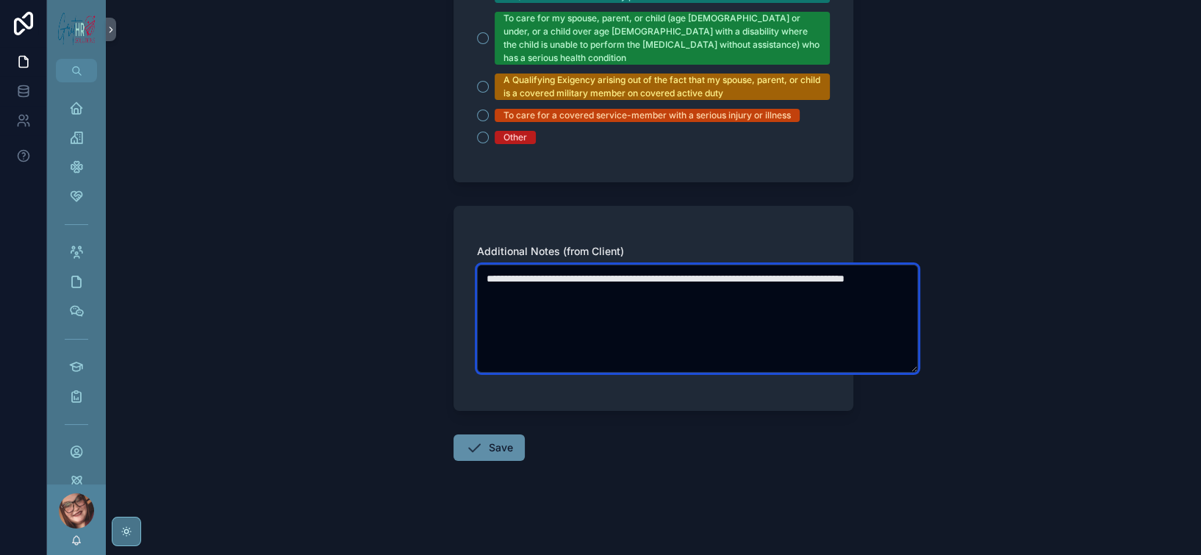
type textarea "**********"
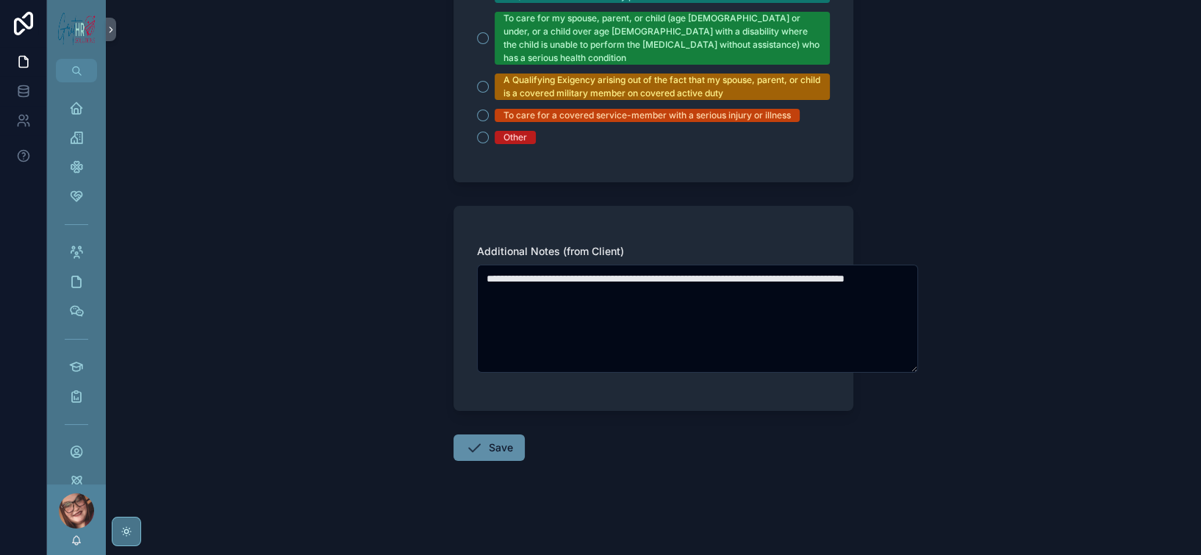
click at [467, 461] on button "Save" at bounding box center [488, 447] width 71 height 26
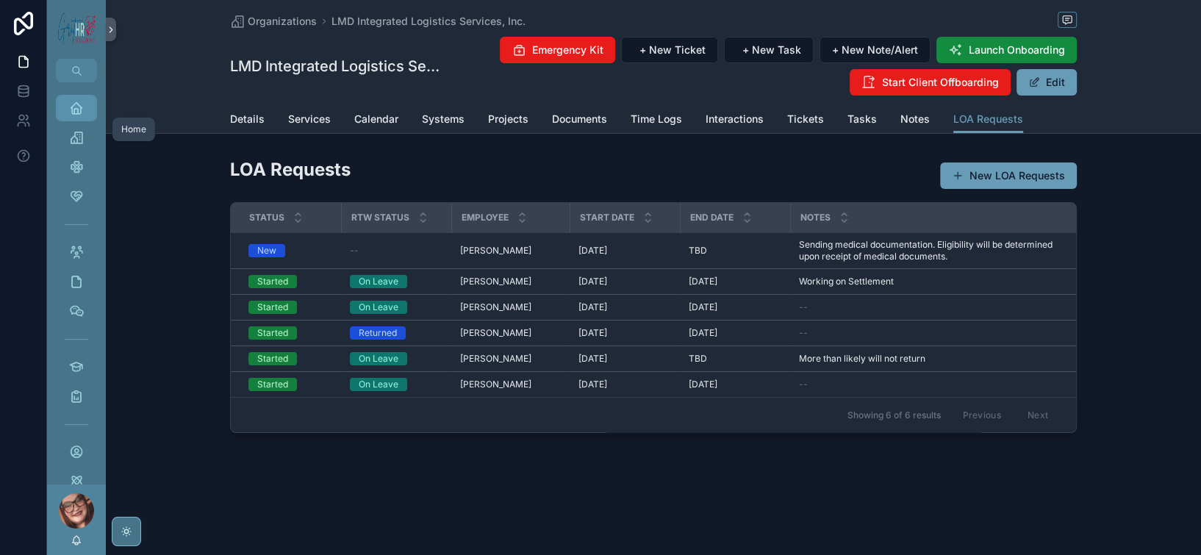
click at [88, 120] on div "Home" at bounding box center [77, 108] width 24 height 24
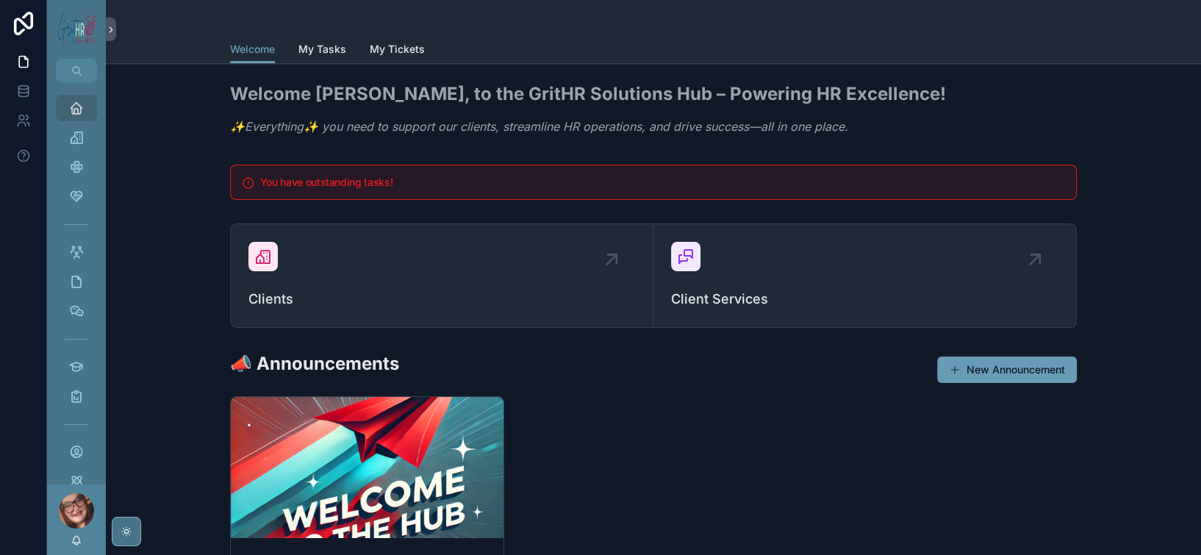
click at [427, 187] on h5 "You have outstanding tasks!" at bounding box center [662, 182] width 804 height 10
click at [340, 187] on h5 "You have outstanding tasks!" at bounding box center [662, 182] width 804 height 10
click at [298, 53] on span "My Tasks" at bounding box center [322, 49] width 48 height 15
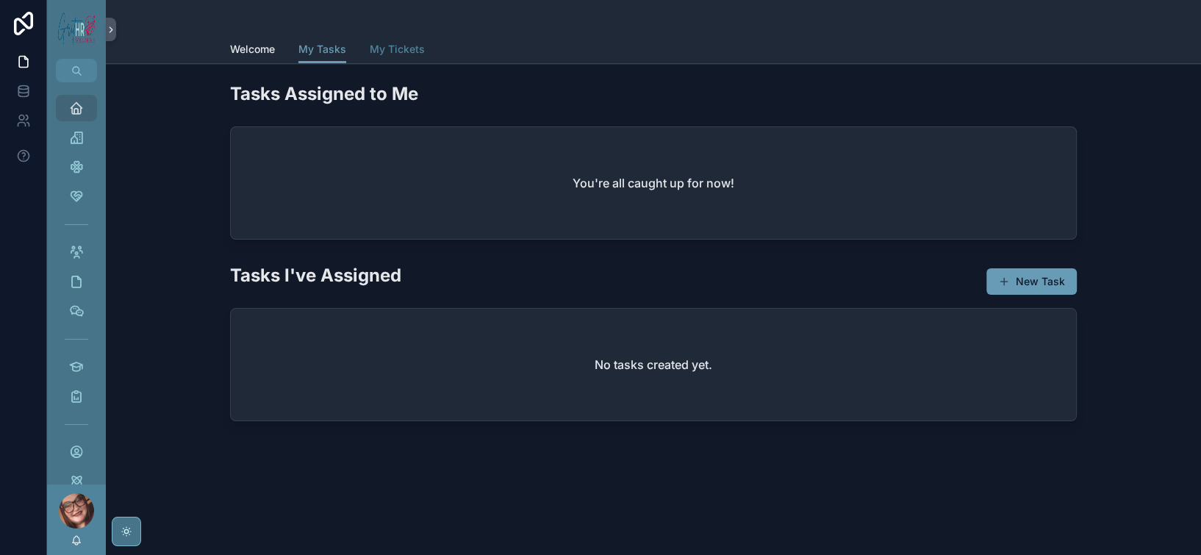
click at [370, 56] on span "My Tickets" at bounding box center [397, 49] width 55 height 15
click at [230, 57] on span "Welcome" at bounding box center [252, 49] width 45 height 15
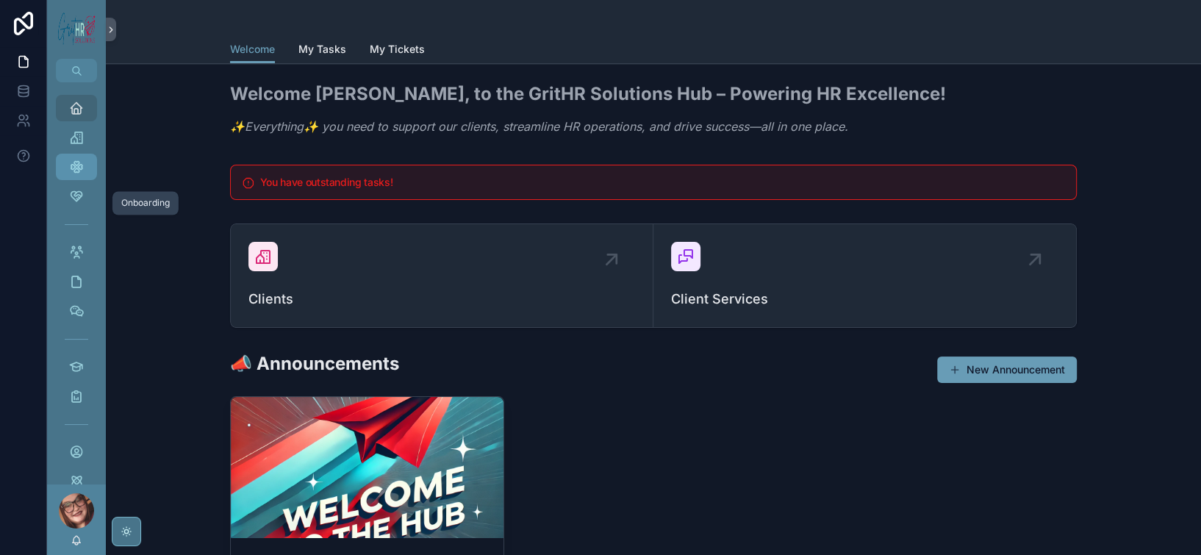
click at [84, 174] on icon "scrollable content" at bounding box center [76, 166] width 15 height 15
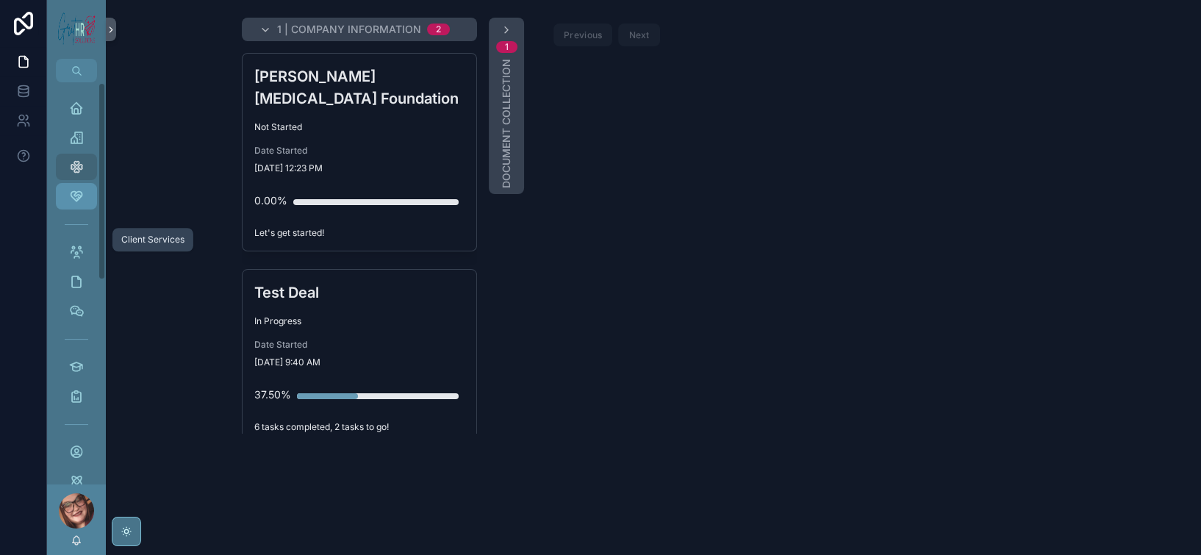
click at [84, 204] on icon "scrollable content" at bounding box center [76, 196] width 15 height 15
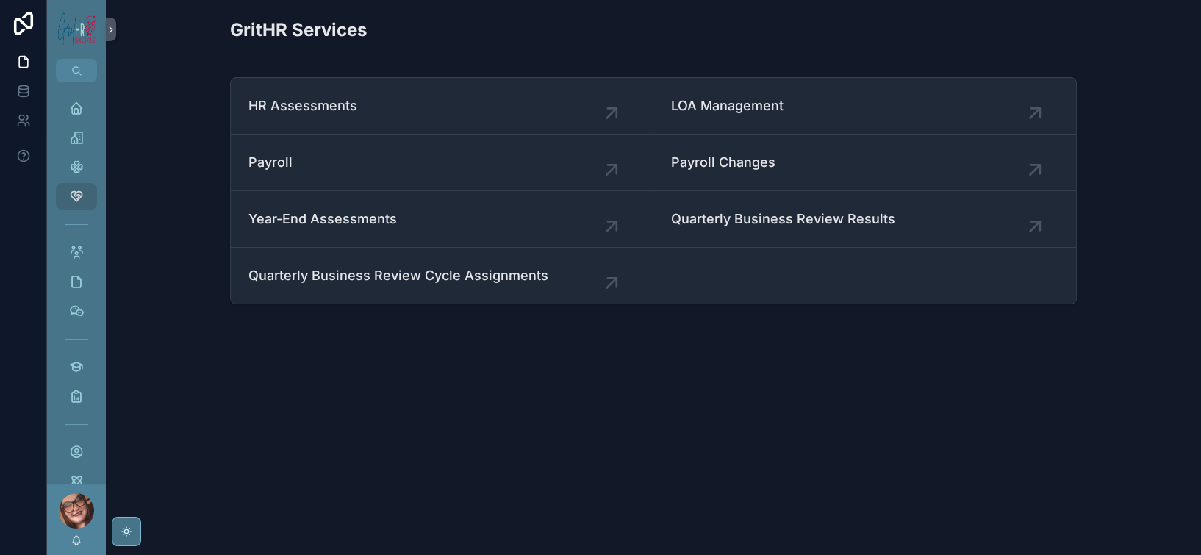
click at [405, 286] on span "Quarterly Business Review Cycle Assignments" at bounding box center [441, 275] width 387 height 21
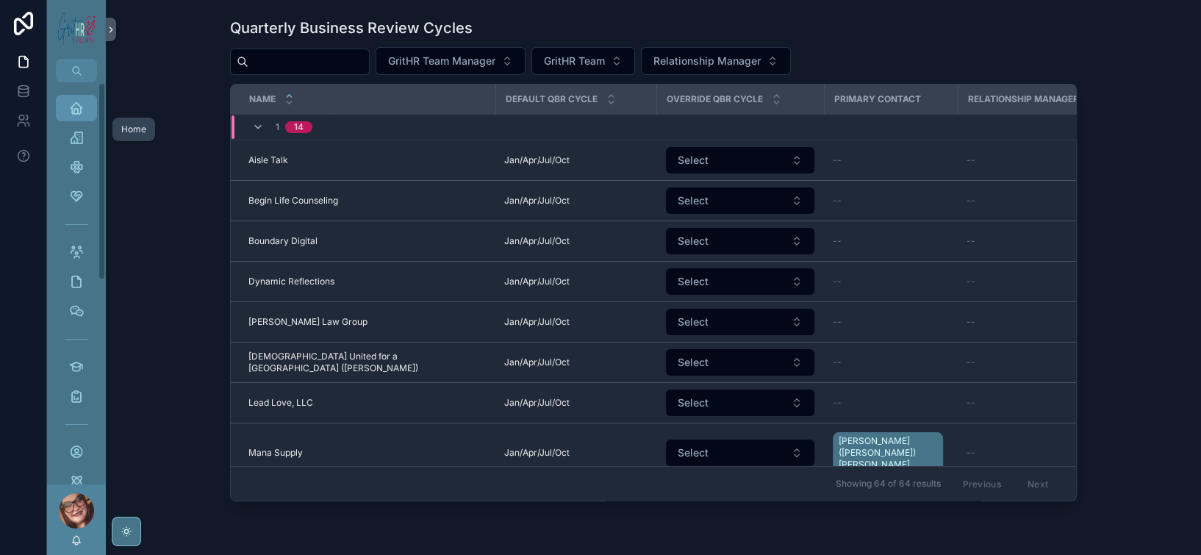
click at [84, 115] on icon "scrollable content" at bounding box center [76, 108] width 15 height 15
